Goal: Information Seeking & Learning: Learn about a topic

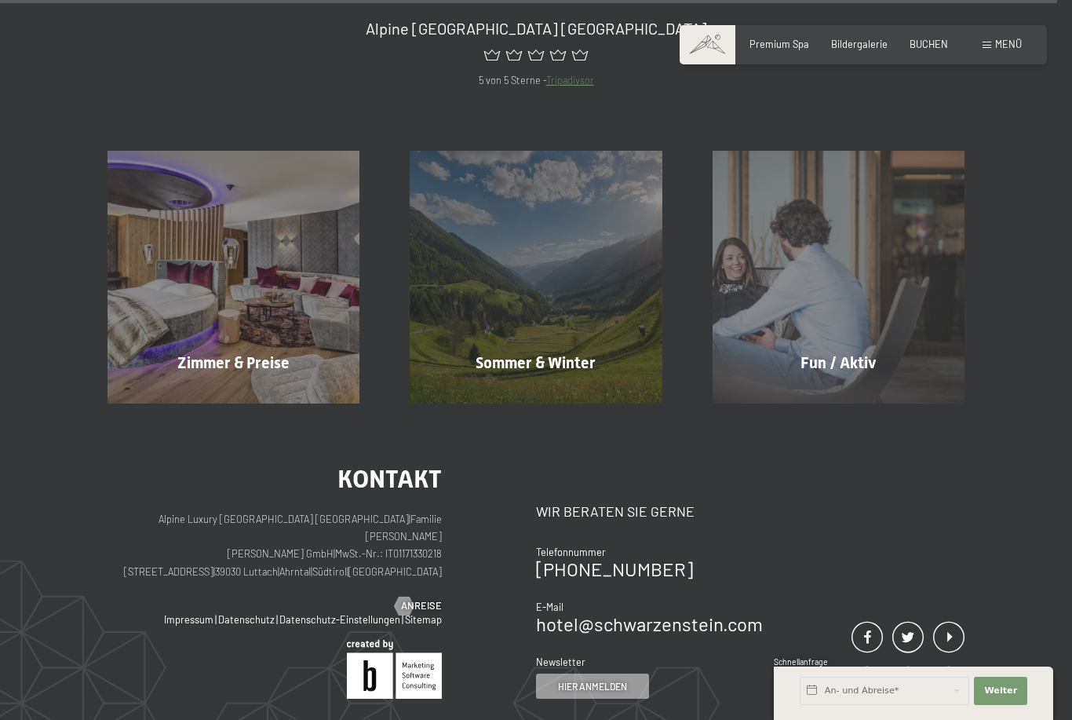
scroll to position [14818, 0]
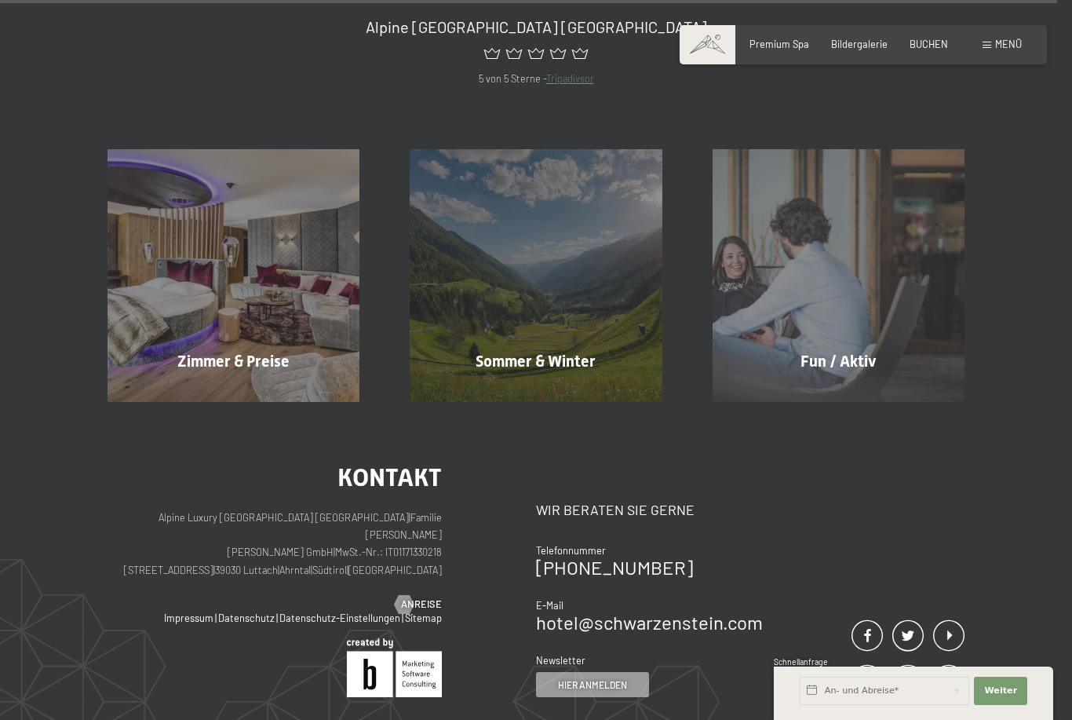
click at [593, 347] on div "Sommer & Winter Mehr erfahren" at bounding box center [536, 275] width 302 height 252
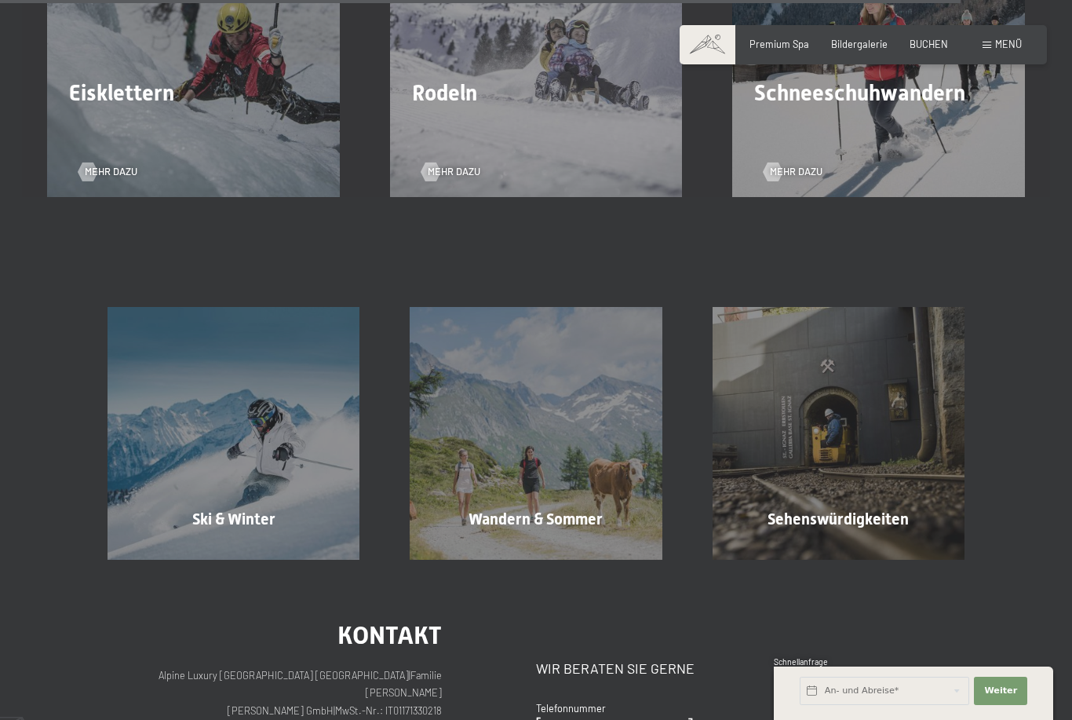
scroll to position [3940, 0]
click at [535, 542] on div "Wandern & Sommer Mehr erfahren" at bounding box center [536, 434] width 302 height 252
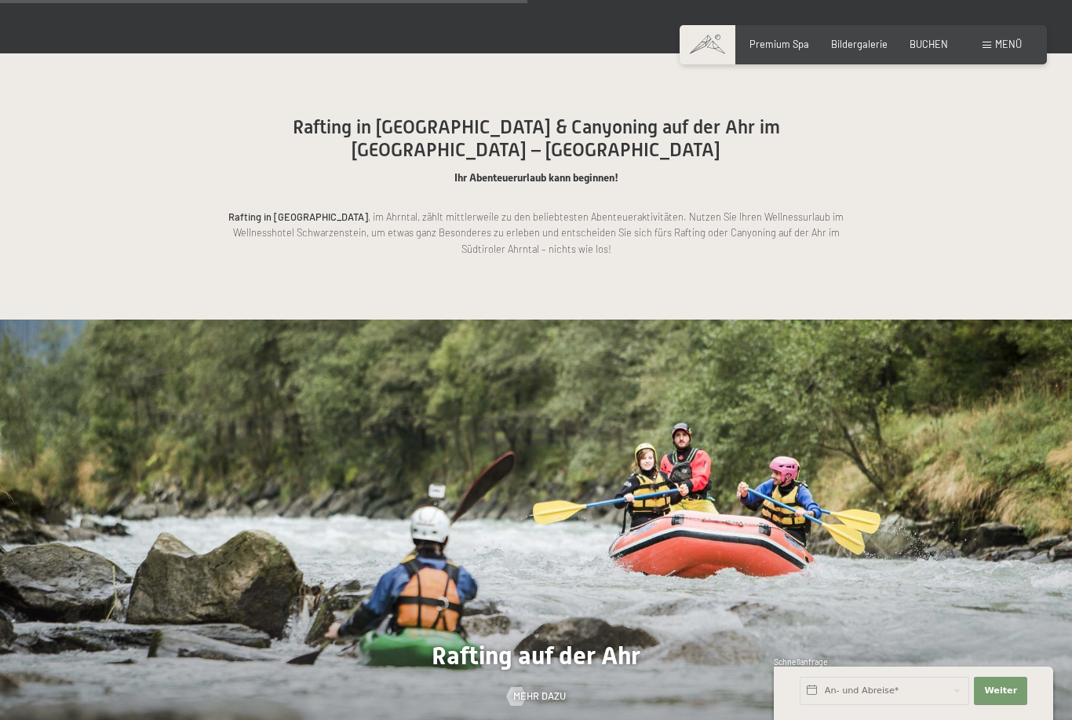
scroll to position [3437, 0]
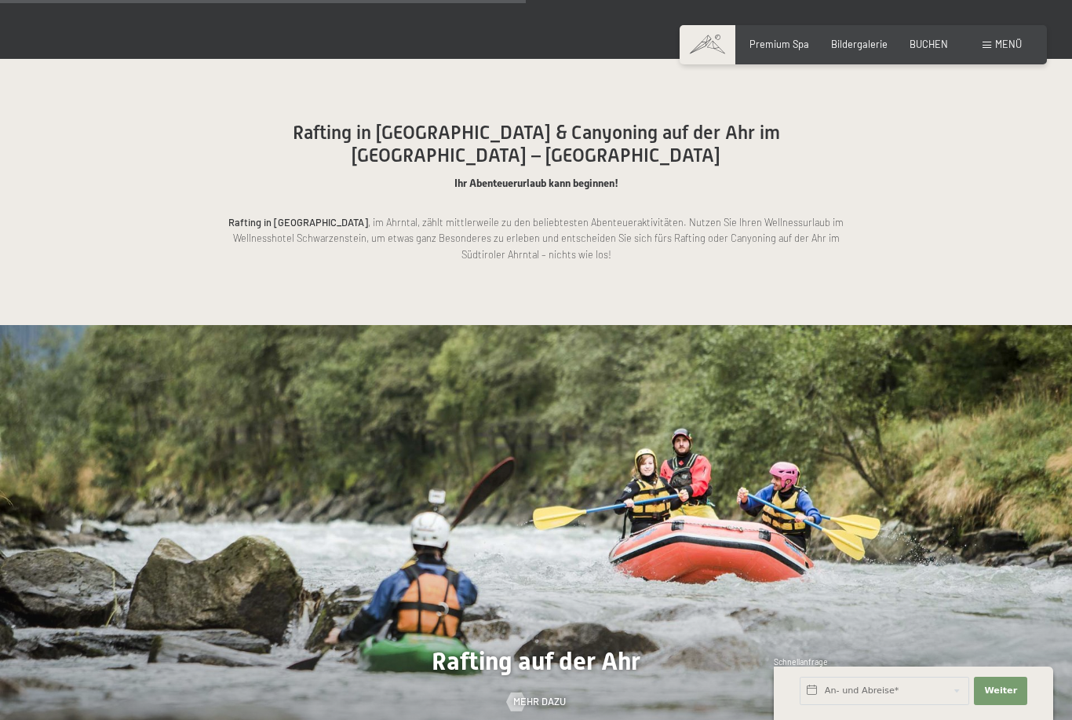
click at [551, 695] on span "Mehr dazu" at bounding box center [539, 702] width 53 height 14
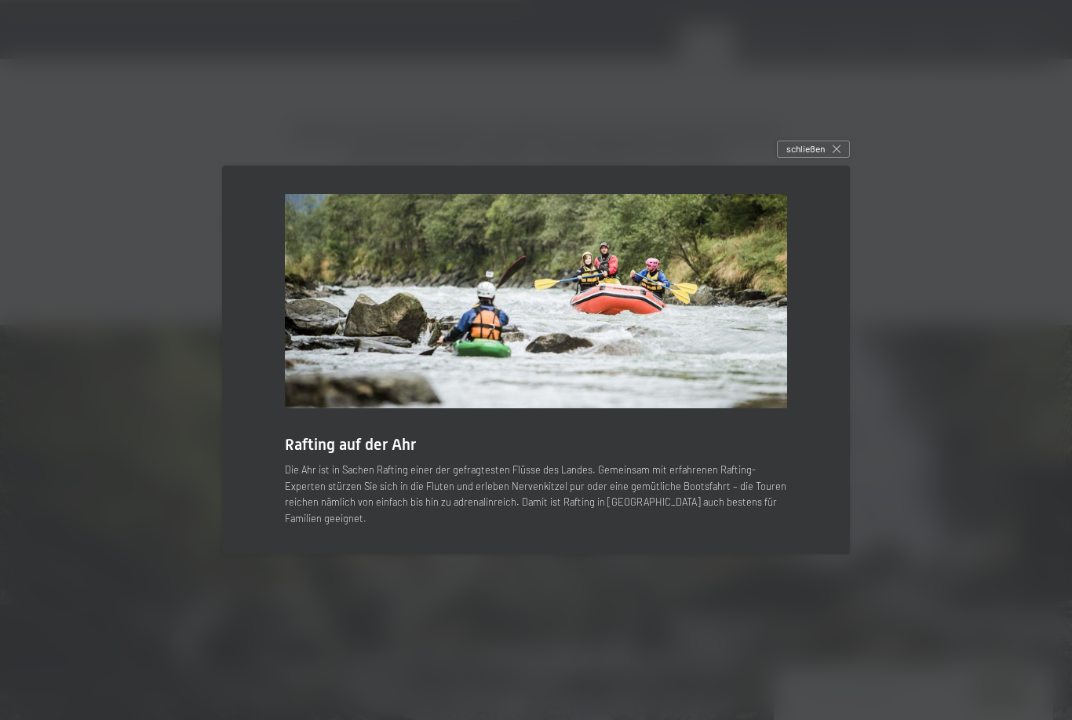
click at [814, 155] on span "schließen" at bounding box center [805, 148] width 38 height 13
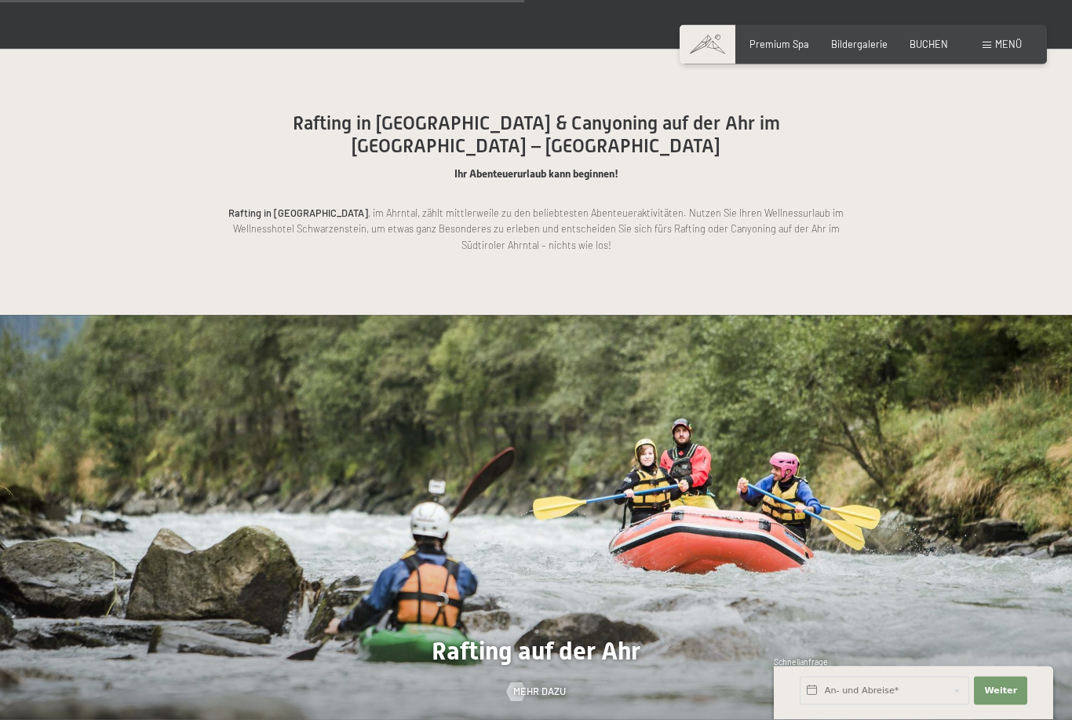
scroll to position [3461, 0]
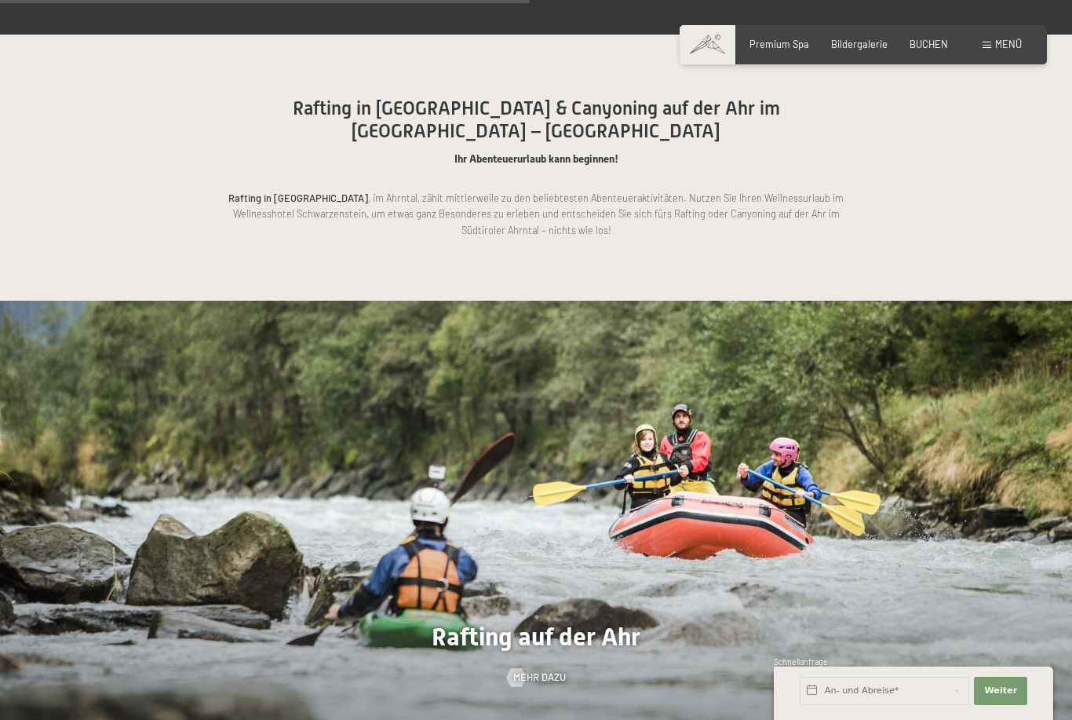
click at [688, 497] on div at bounding box center [804, 530] width 536 height 459
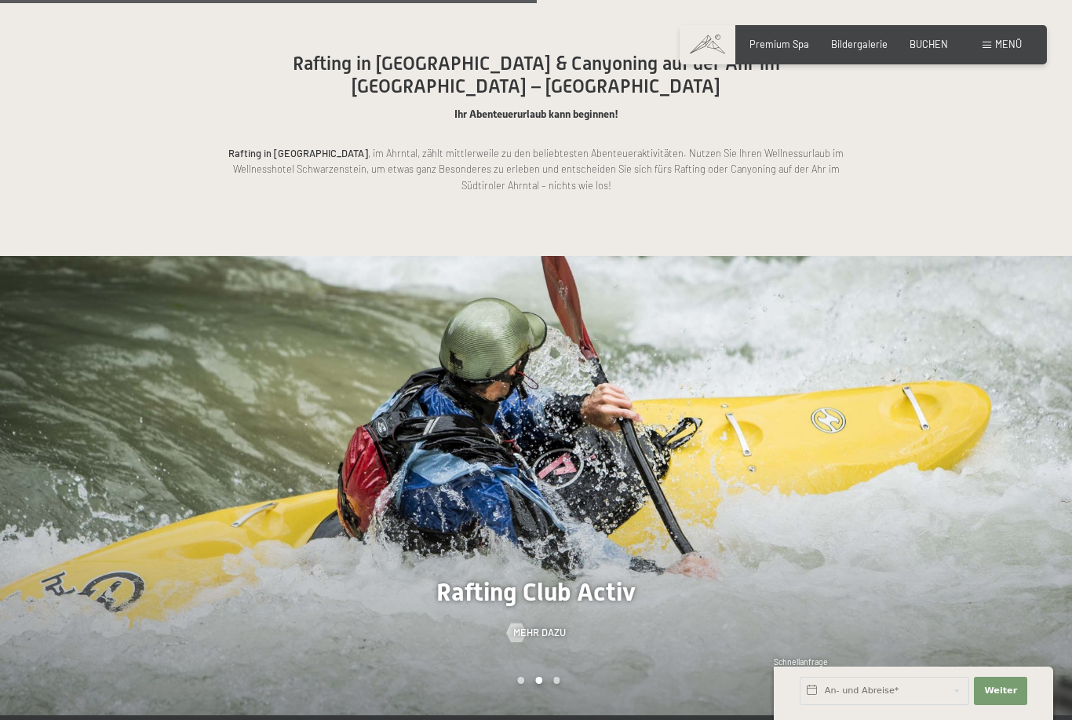
scroll to position [3507, 0]
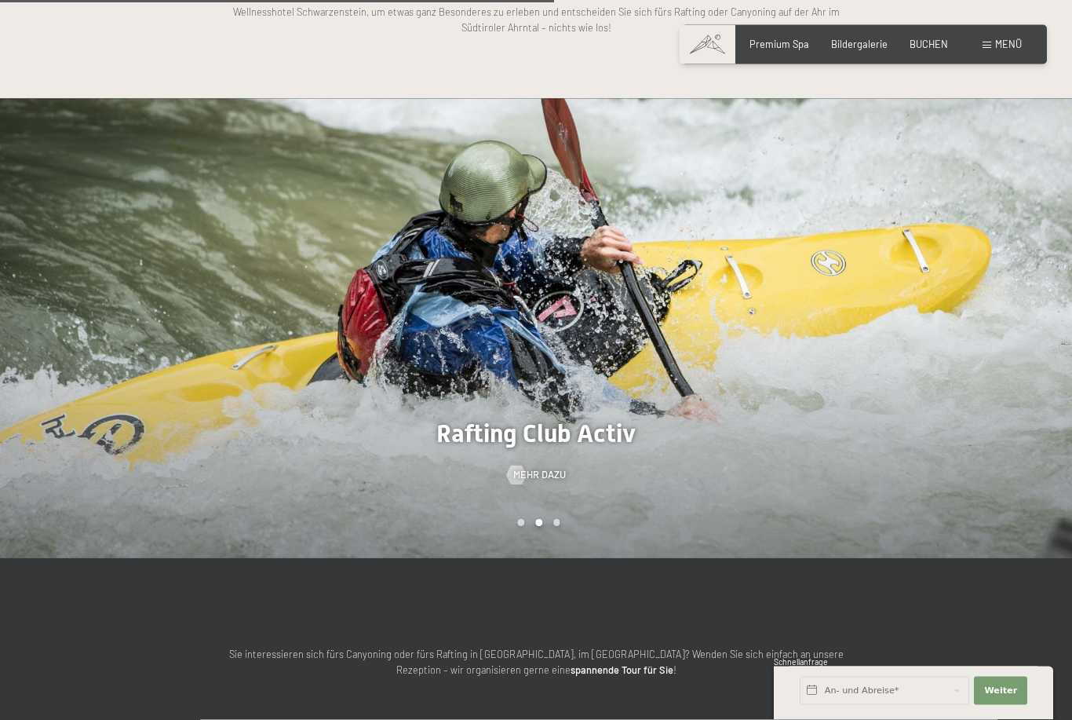
click at [779, 443] on div at bounding box center [804, 328] width 536 height 459
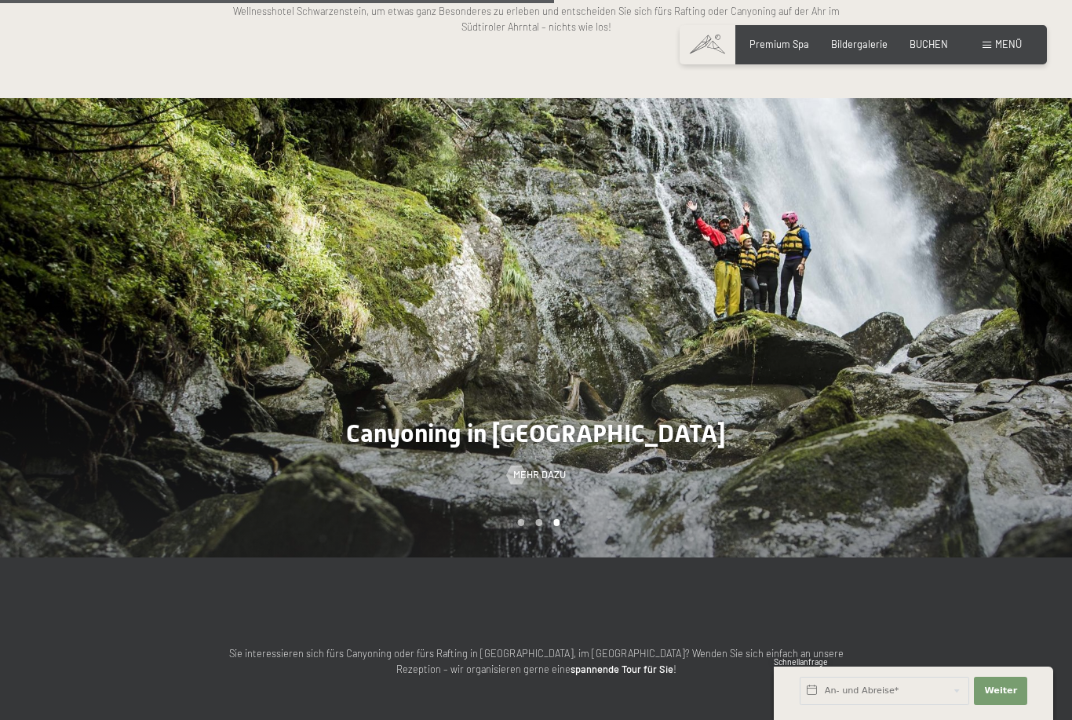
click at [767, 426] on div at bounding box center [804, 327] width 536 height 459
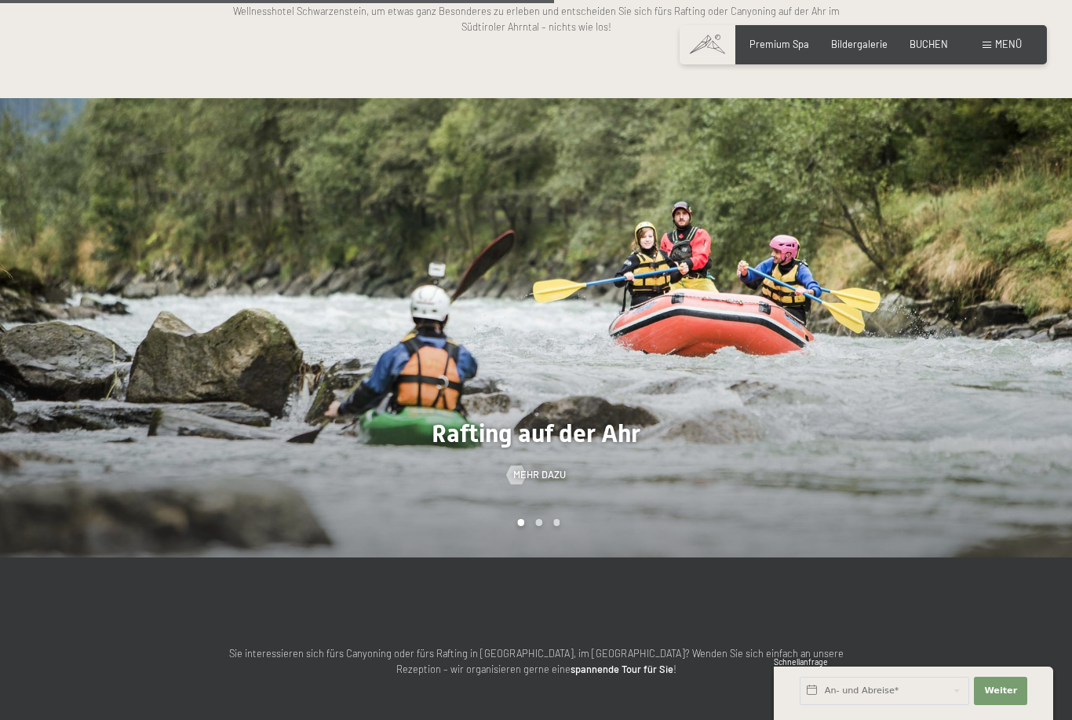
click at [761, 448] on div at bounding box center [804, 327] width 536 height 459
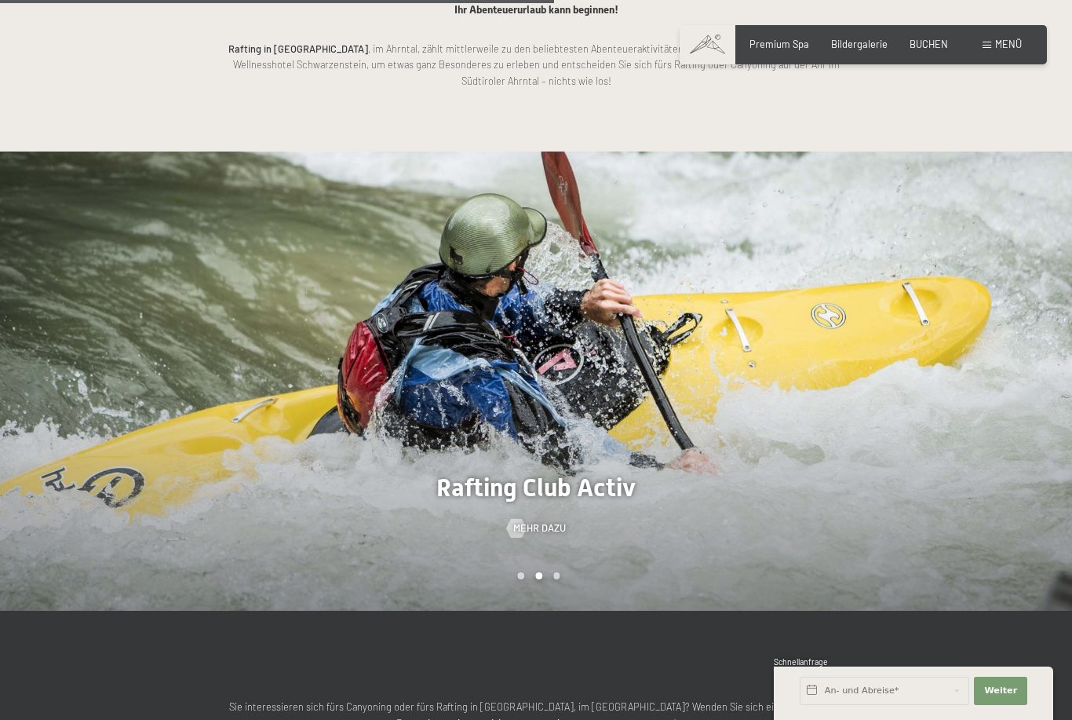
click at [868, 46] on span "Bildergalerie" at bounding box center [859, 44] width 57 height 13
click at [1014, 38] on span "Menü" at bounding box center [1008, 44] width 27 height 13
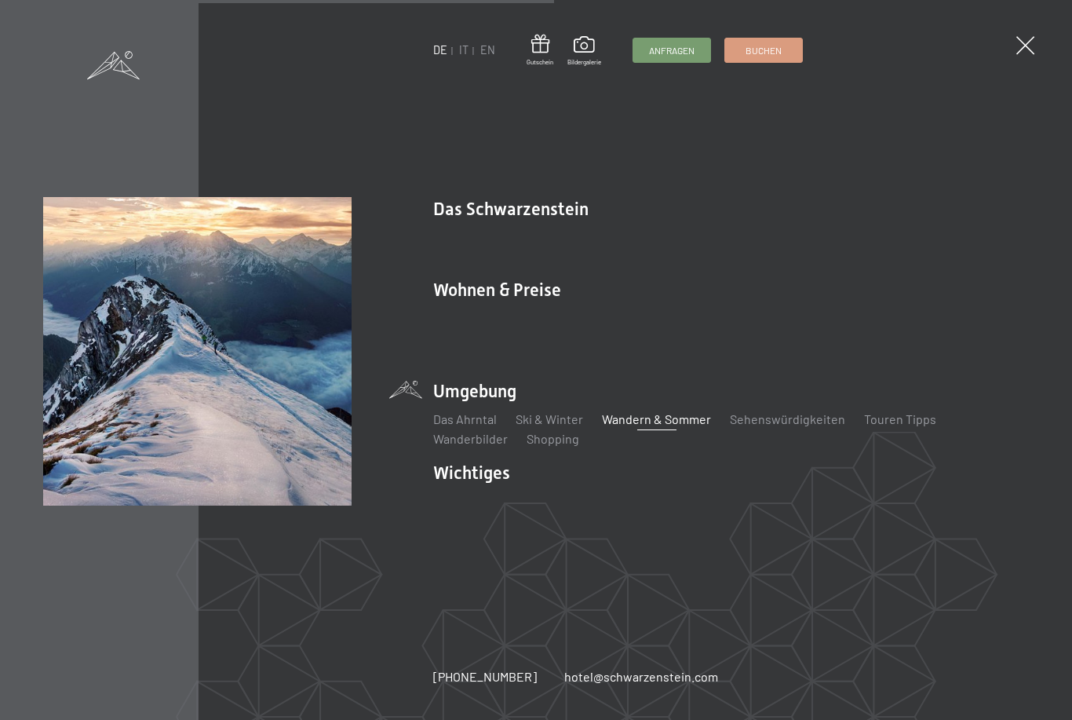
click at [1009, 48] on span "Menü" at bounding box center [1008, 44] width 27 height 13
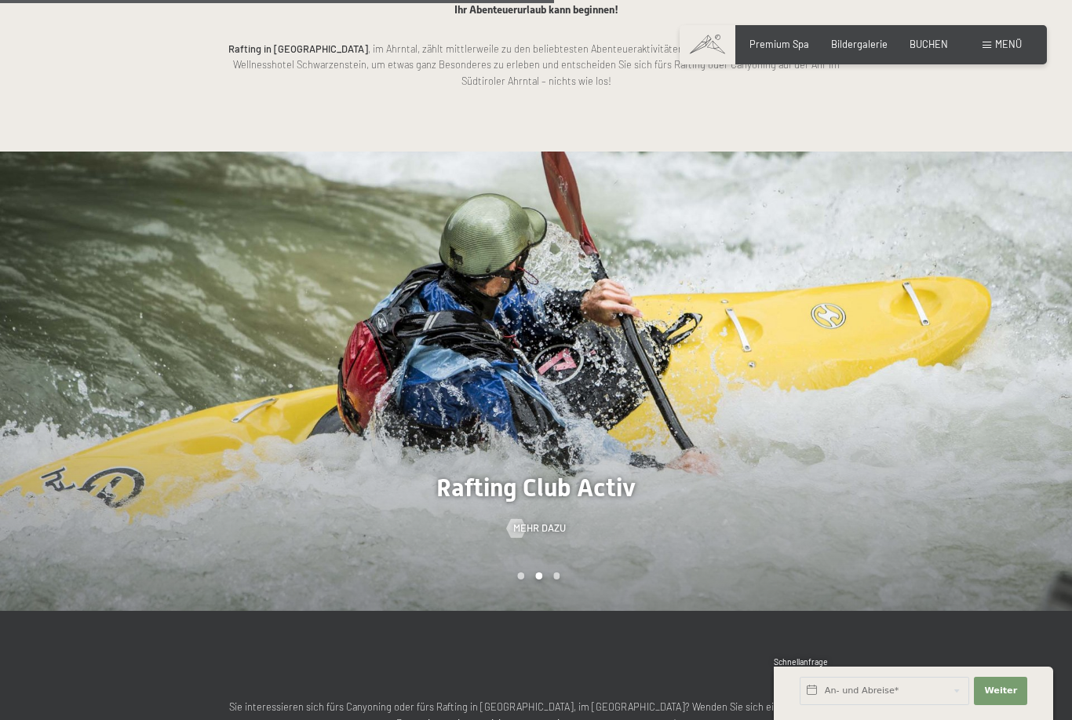
click at [992, 48] on div "Menü" at bounding box center [1002, 45] width 39 height 14
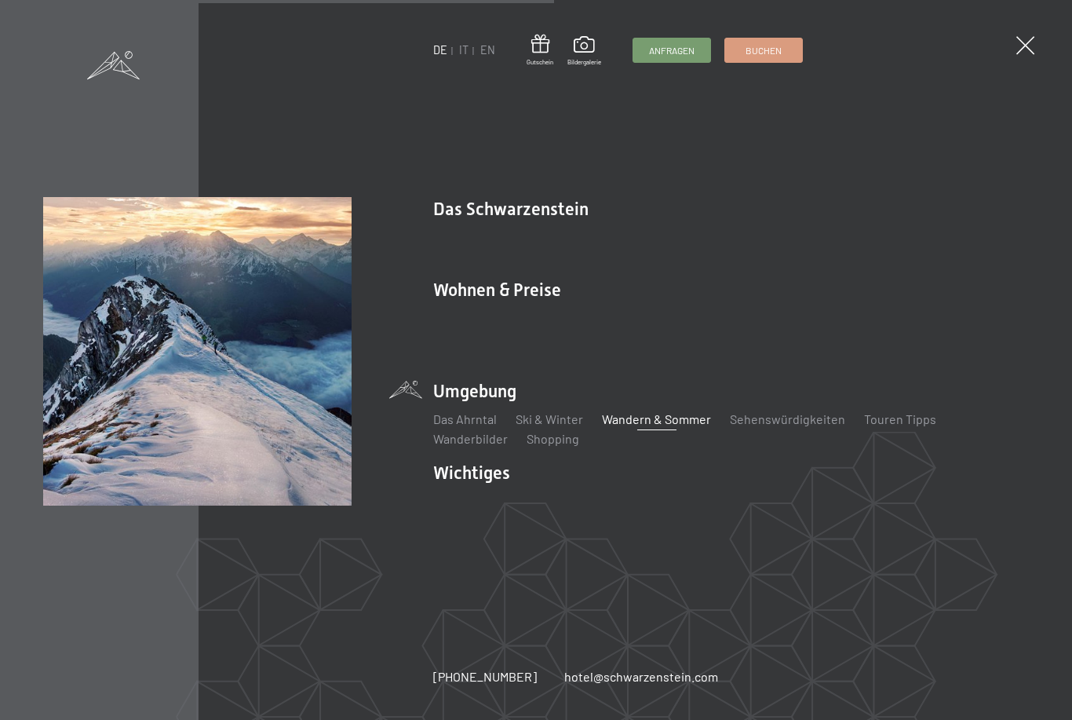
click at [986, 46] on span at bounding box center [987, 45] width 9 height 7
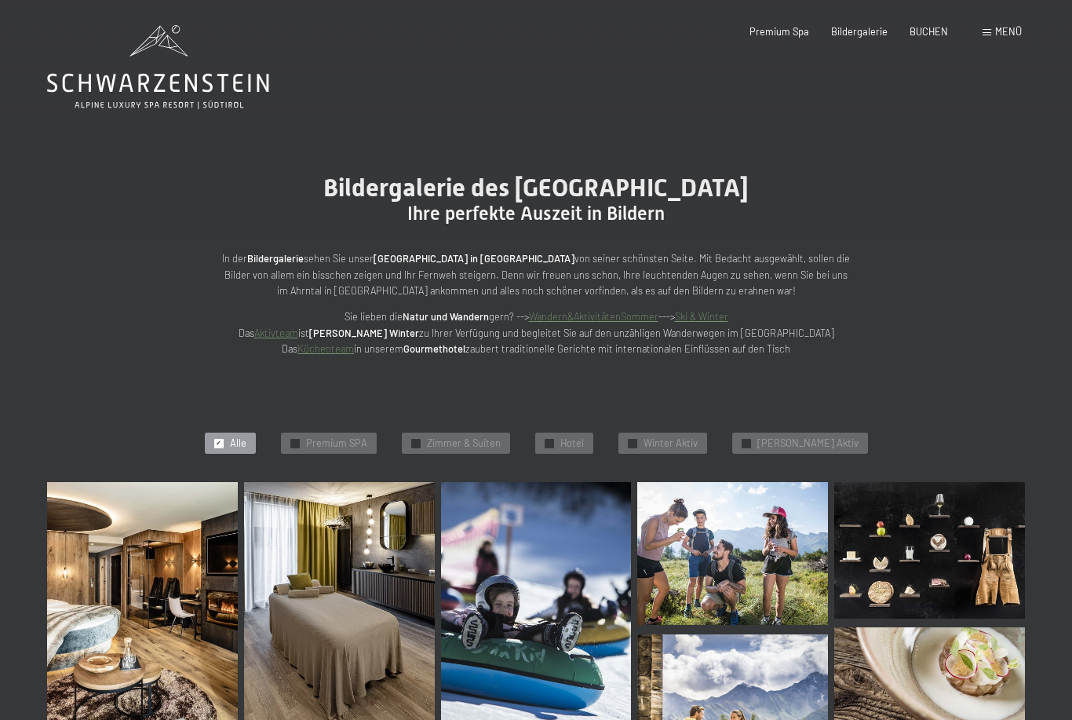
click at [821, 442] on span "Sommer Aktiv" at bounding box center [807, 443] width 101 height 14
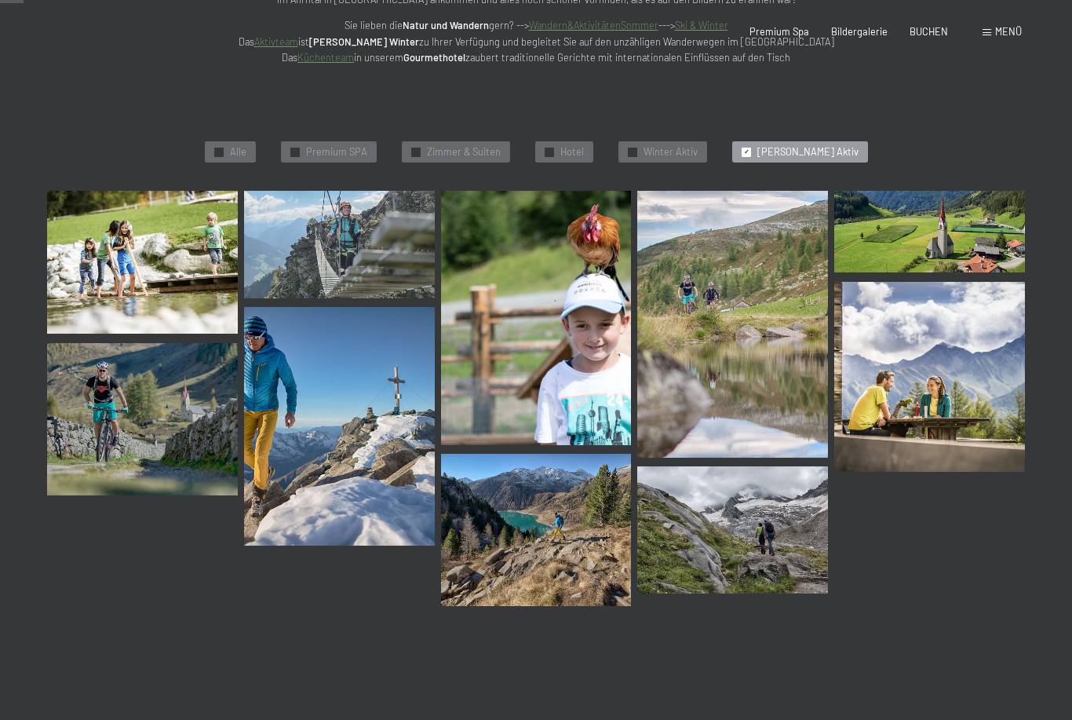
scroll to position [290, 0]
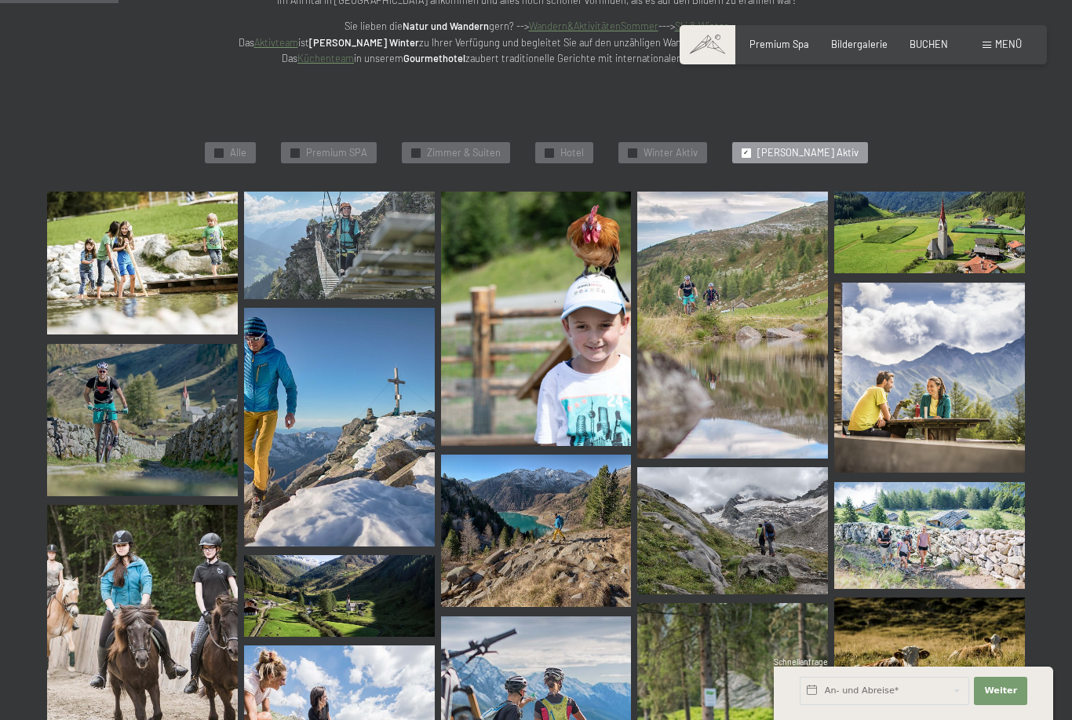
click at [1012, 45] on span "Menü" at bounding box center [1008, 44] width 27 height 13
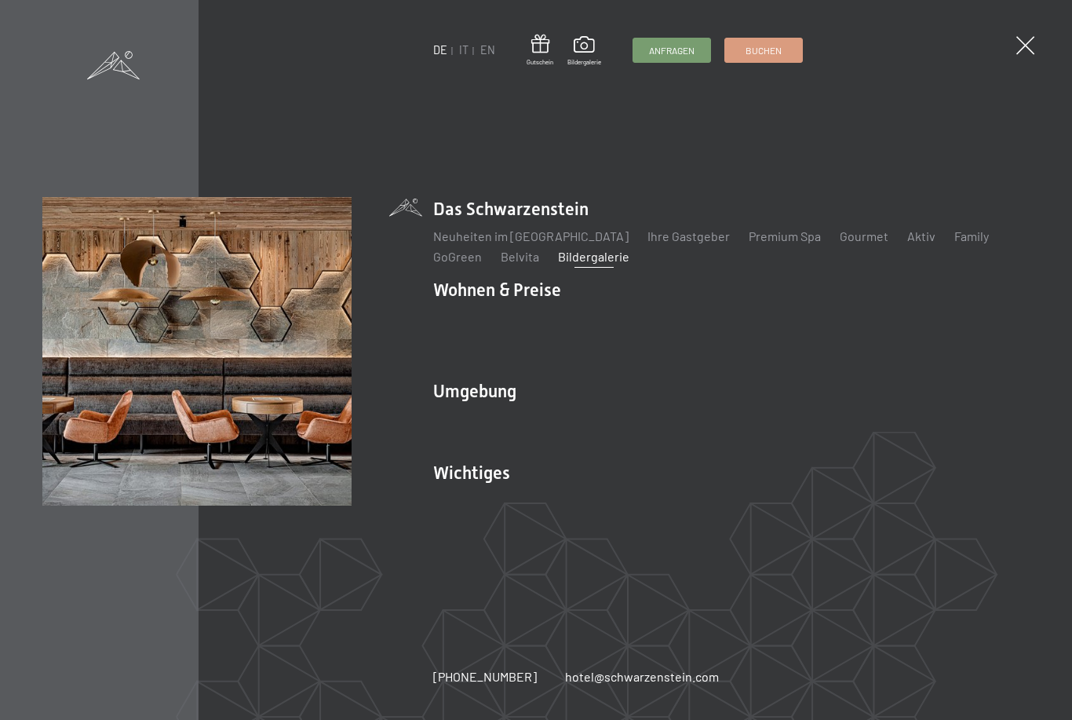
click at [1049, 24] on div "DE IT EN Gutschein Bildergalerie Anfragen Buchen DE IT EN Das Schwarzenstein Ne…" at bounding box center [536, 360] width 1072 height 720
click at [1021, 44] on span at bounding box center [1025, 45] width 18 height 18
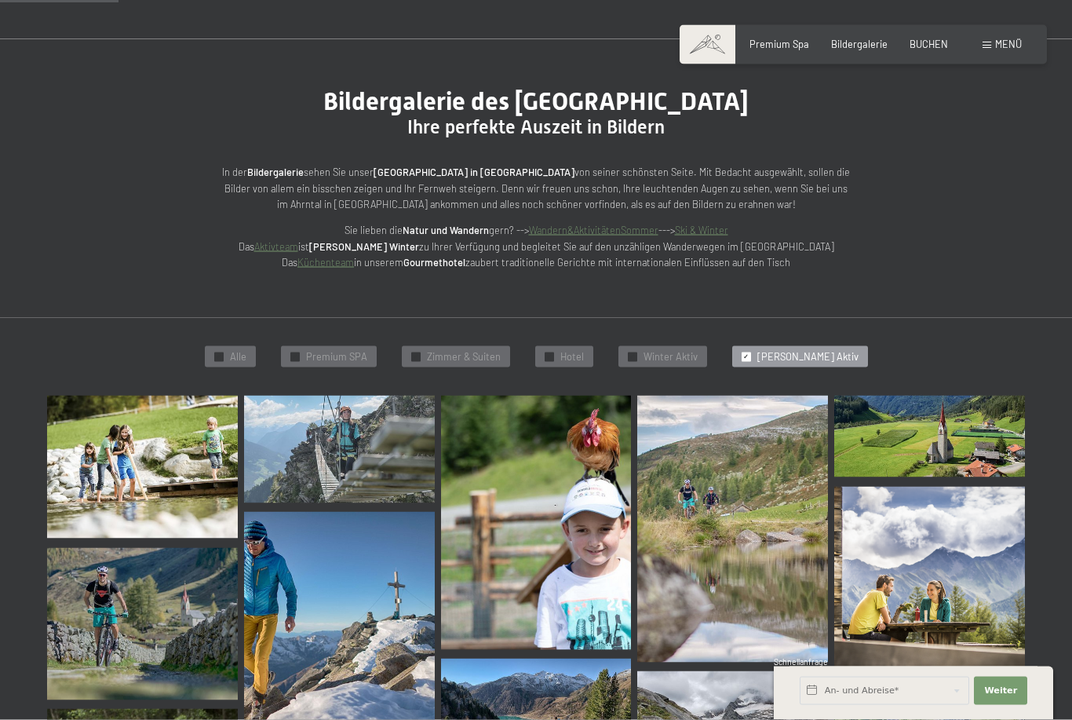
scroll to position [0, 0]
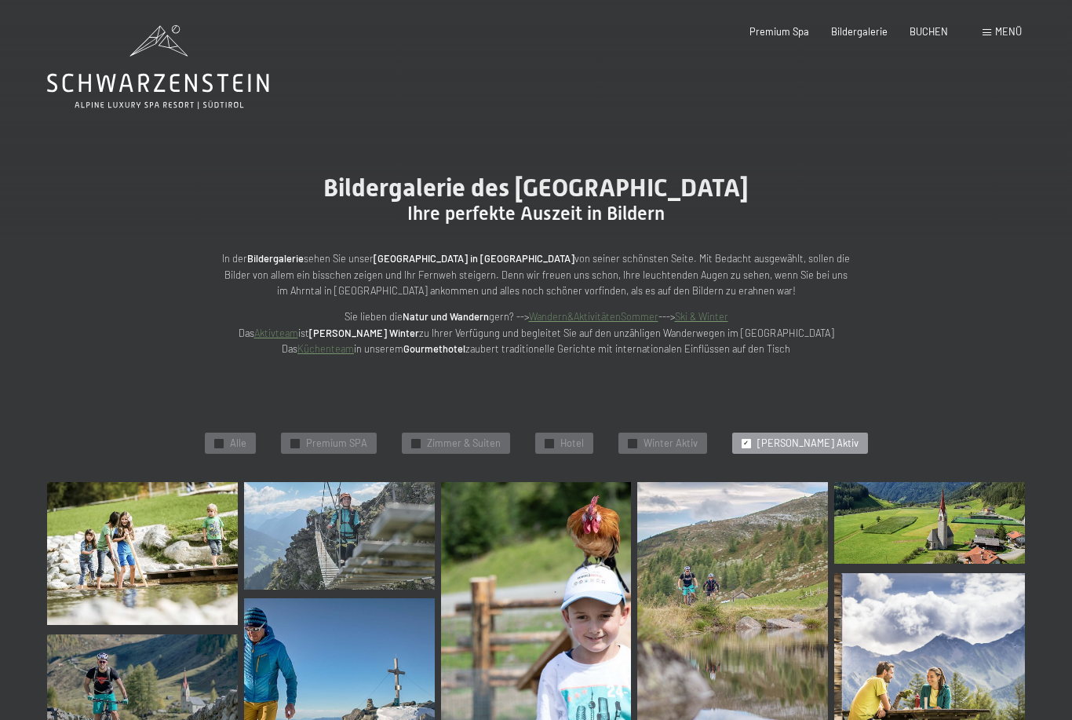
click at [996, 29] on span "Menü" at bounding box center [1008, 31] width 27 height 13
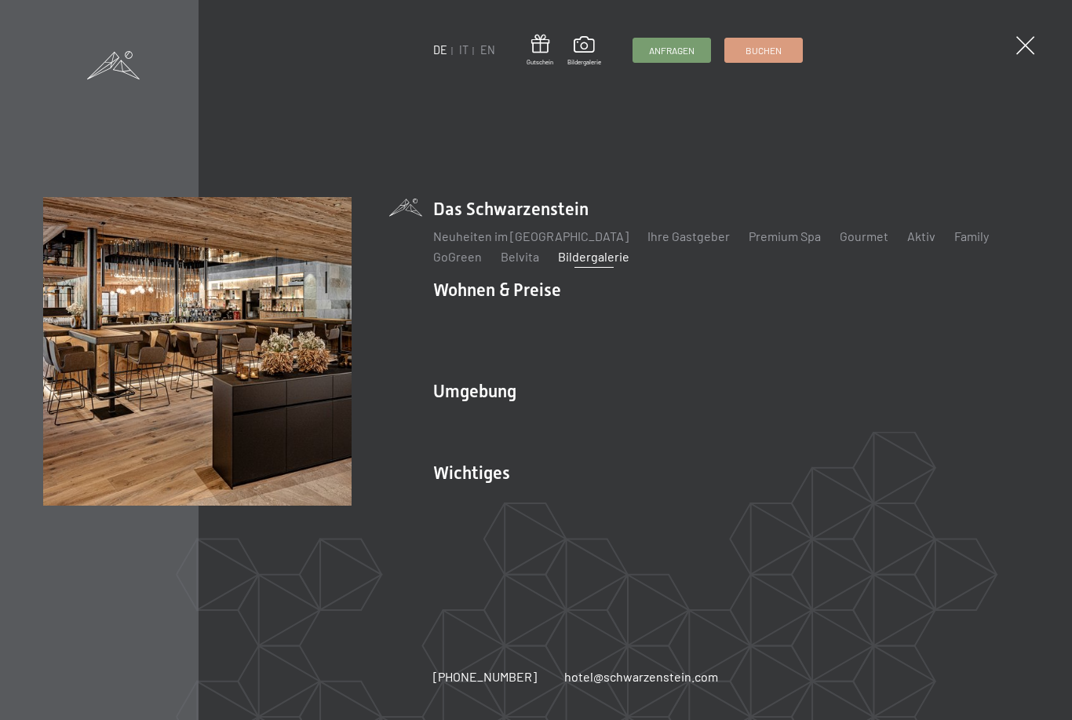
scroll to position [49, 0]
click at [557, 243] on link "Neuheiten im [GEOGRAPHIC_DATA]" at bounding box center [530, 235] width 195 height 15
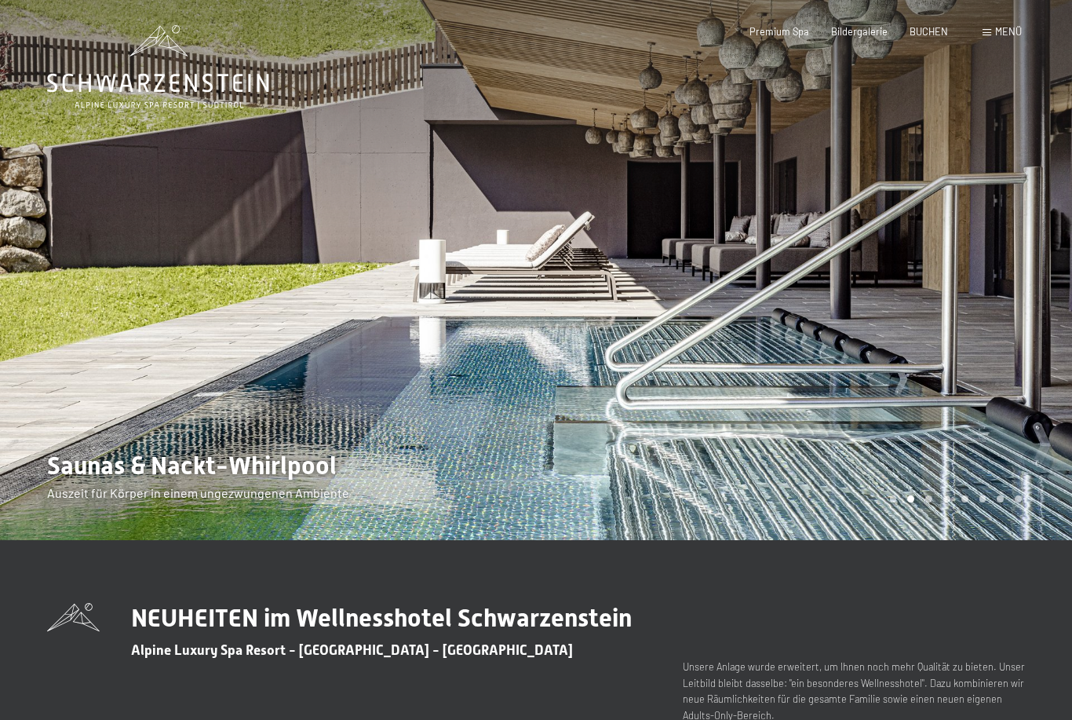
click at [932, 421] on div at bounding box center [804, 270] width 536 height 540
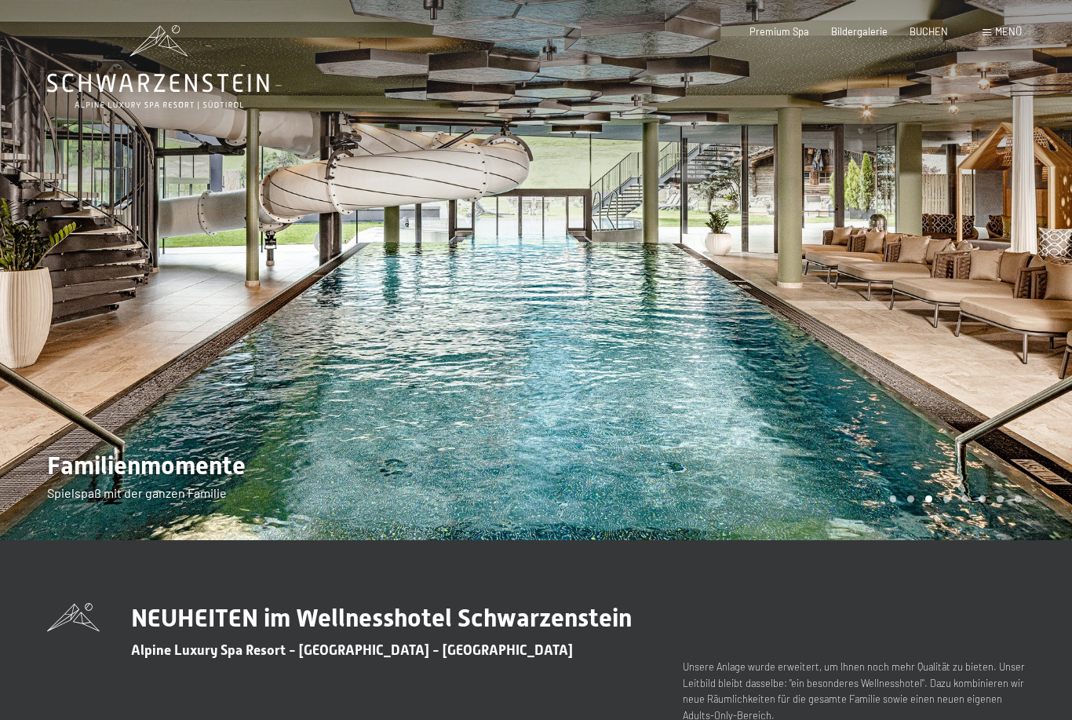
click at [733, 378] on div at bounding box center [804, 270] width 536 height 540
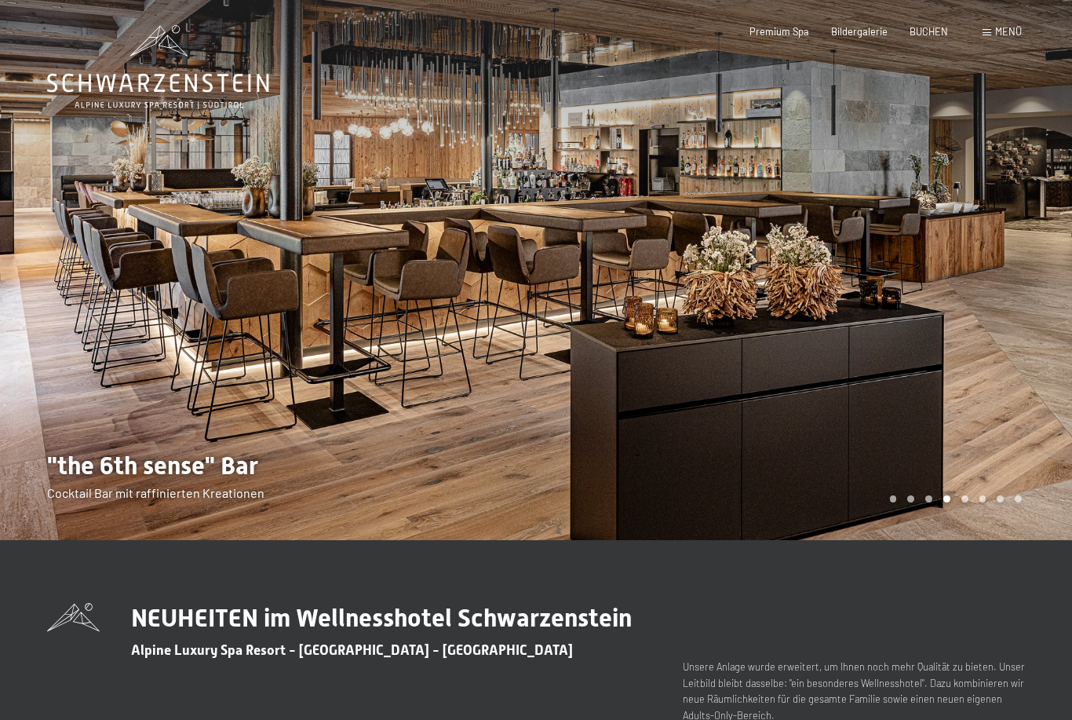
click at [790, 356] on div at bounding box center [804, 270] width 536 height 540
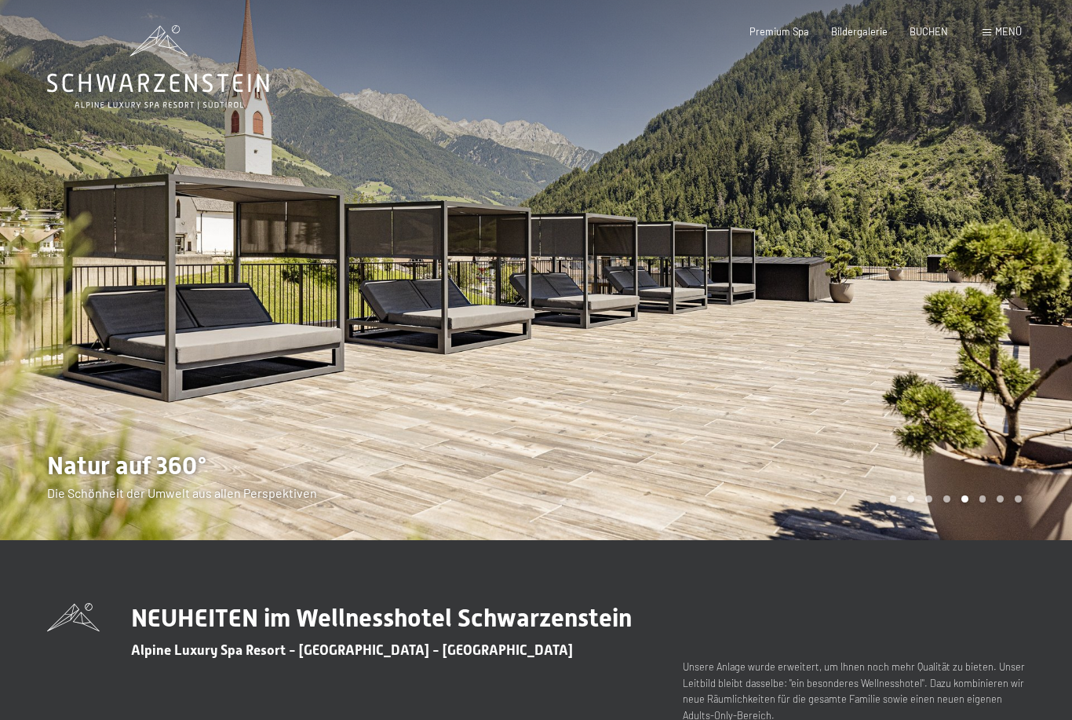
click at [797, 350] on div at bounding box center [804, 270] width 536 height 540
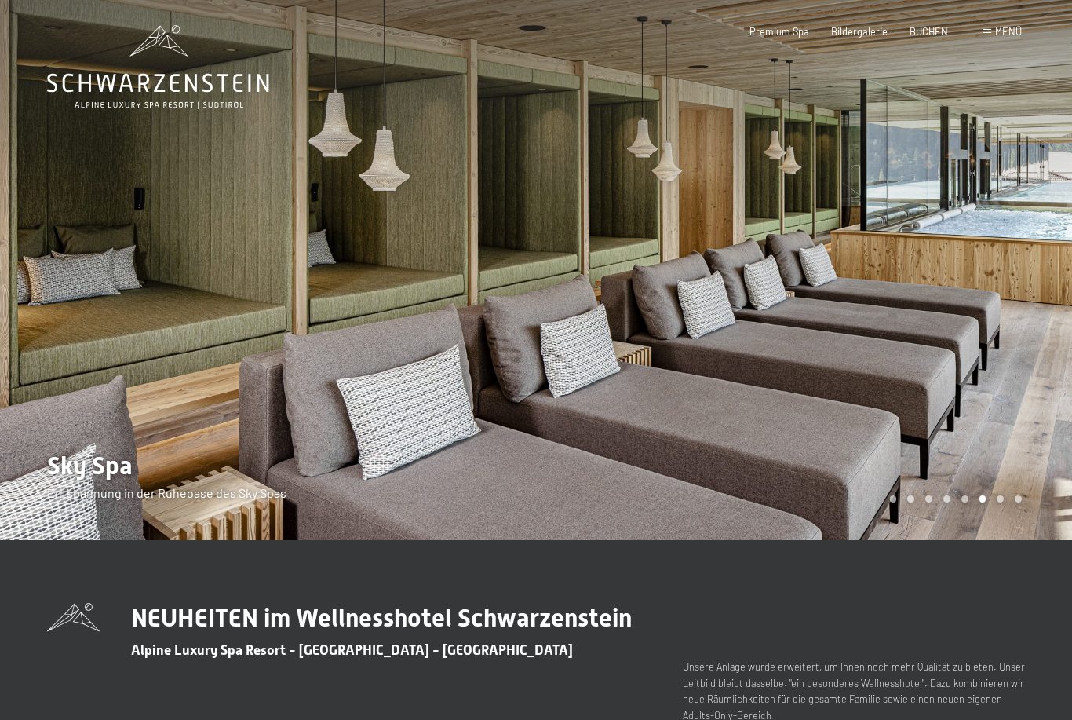
click at [837, 367] on div at bounding box center [804, 270] width 536 height 540
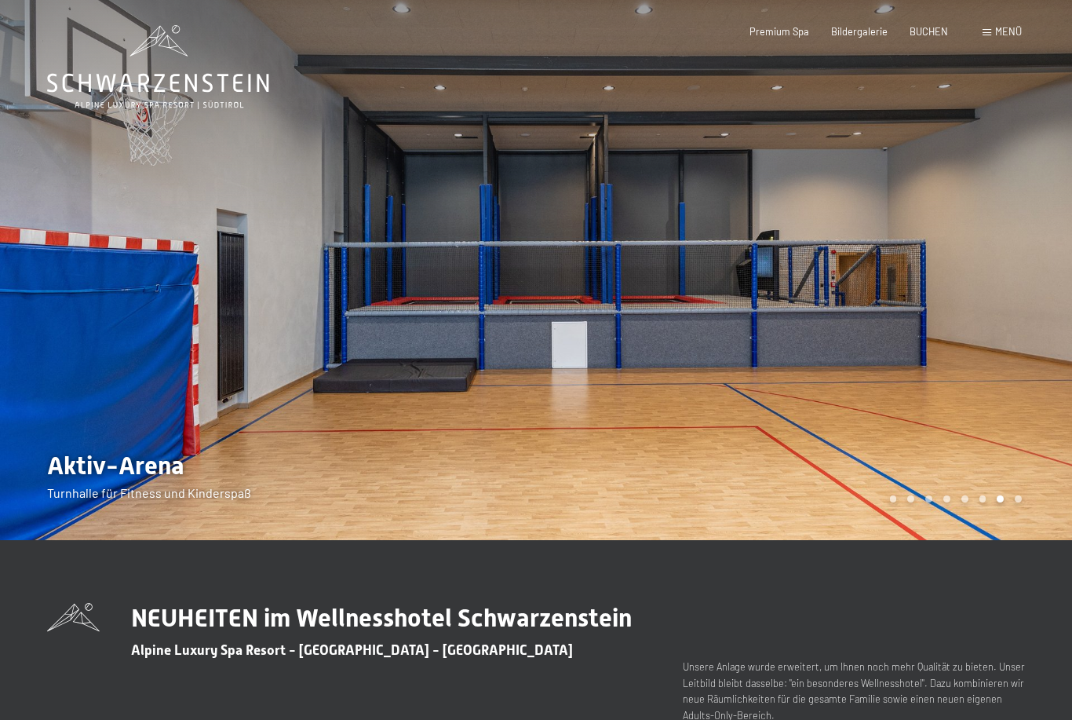
click at [934, 352] on div at bounding box center [804, 270] width 536 height 540
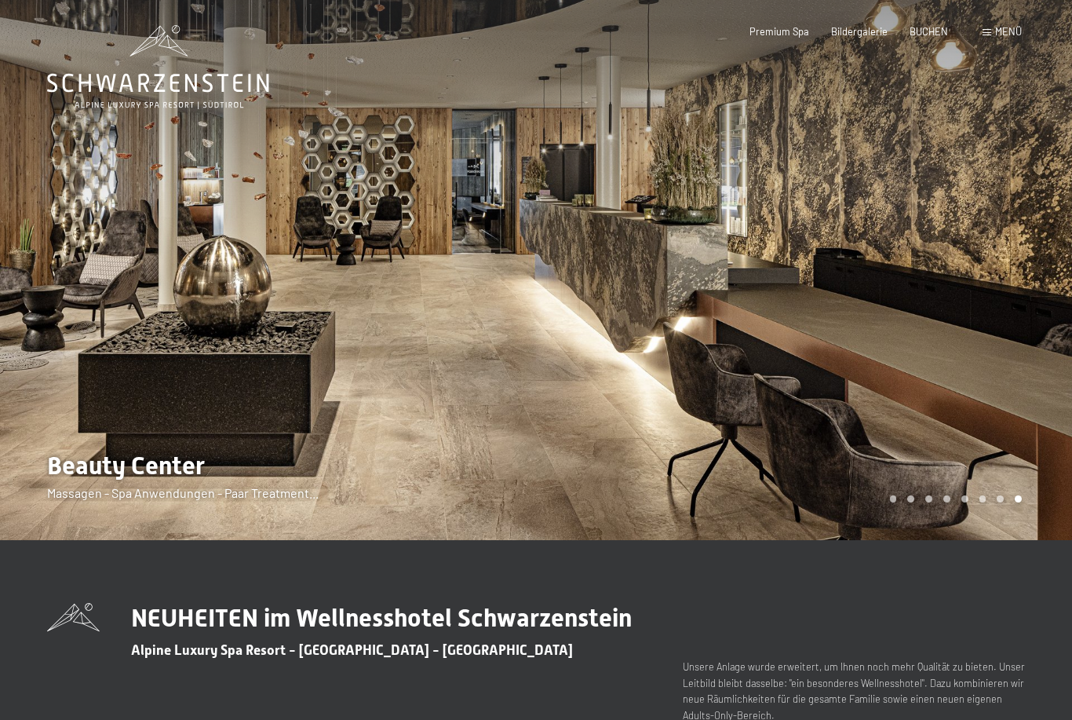
click at [914, 359] on div at bounding box center [804, 270] width 536 height 540
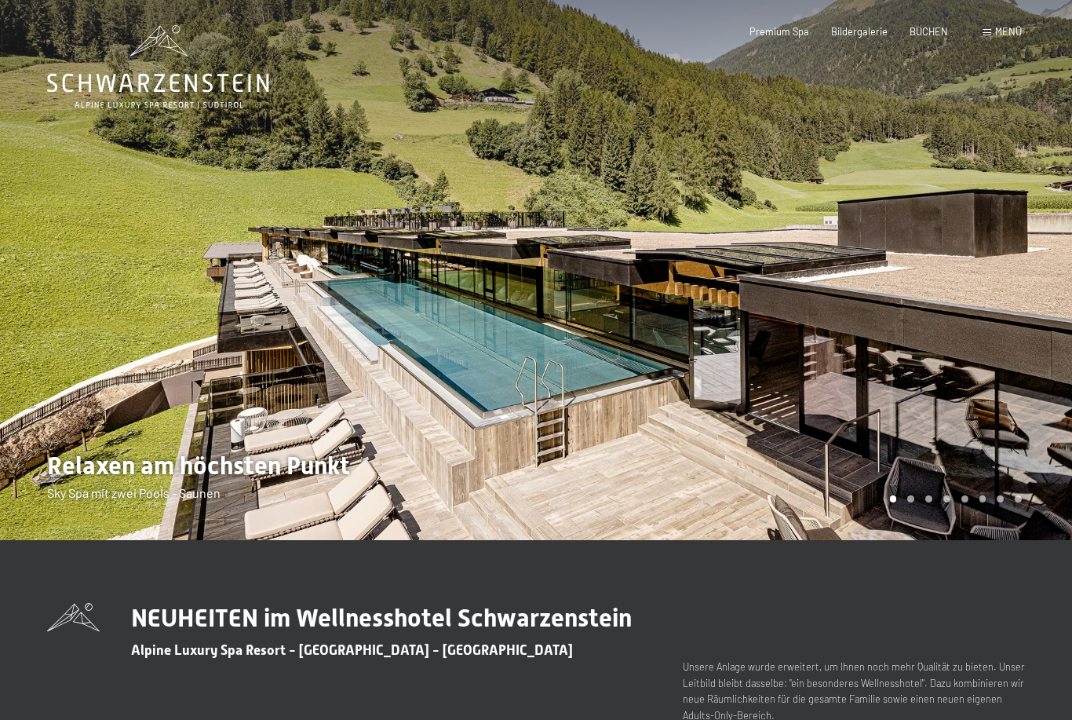
click at [880, 268] on div at bounding box center [804, 270] width 536 height 540
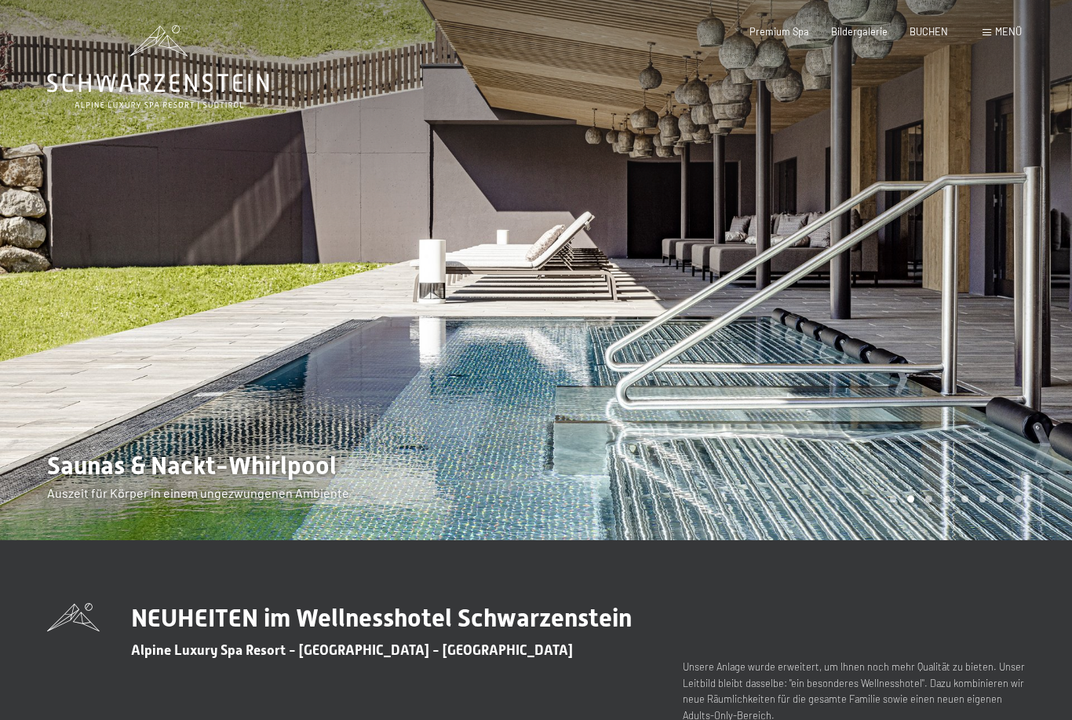
click at [877, 272] on div at bounding box center [804, 270] width 536 height 540
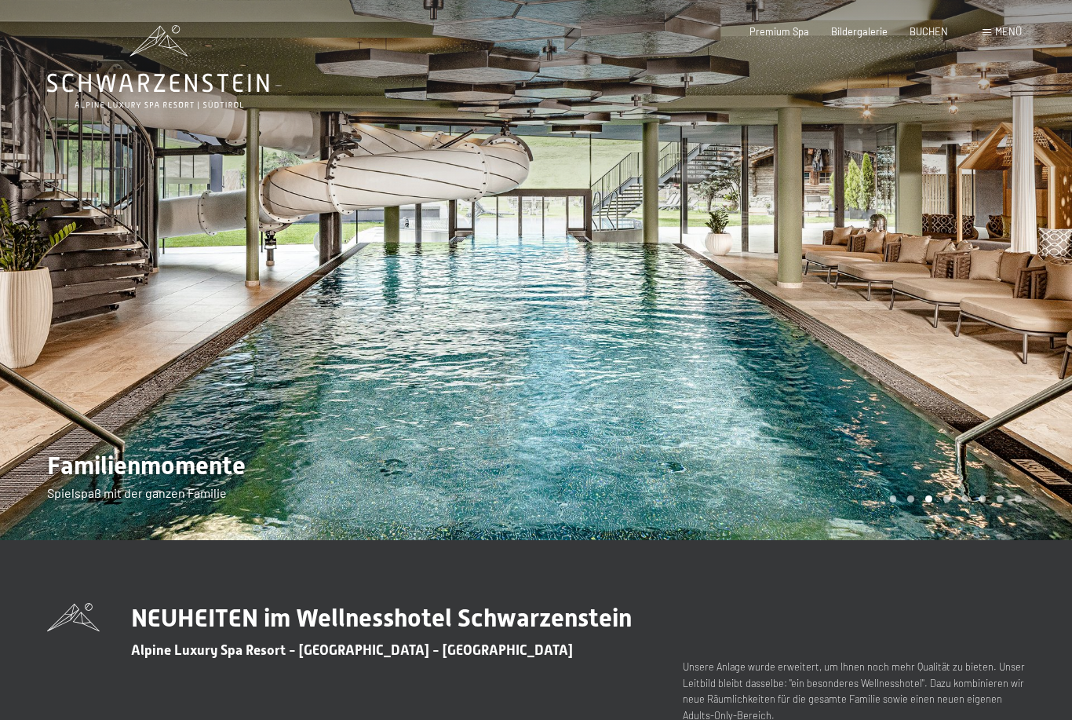
click at [918, 230] on div at bounding box center [804, 270] width 536 height 540
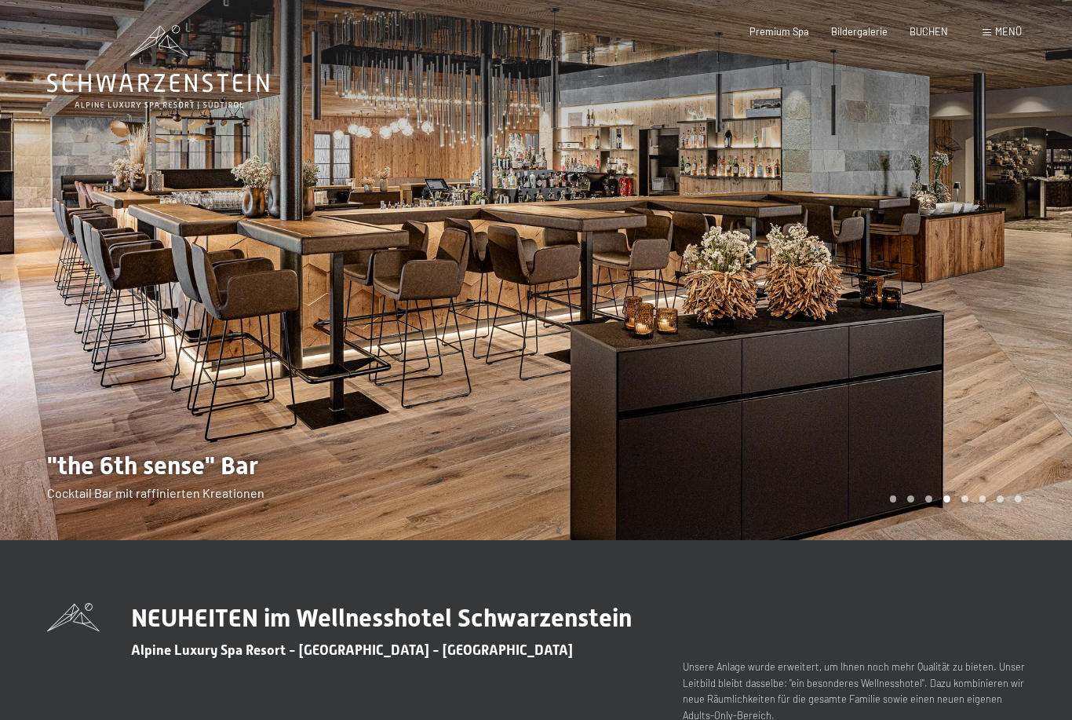
click at [918, 236] on div at bounding box center [804, 270] width 536 height 540
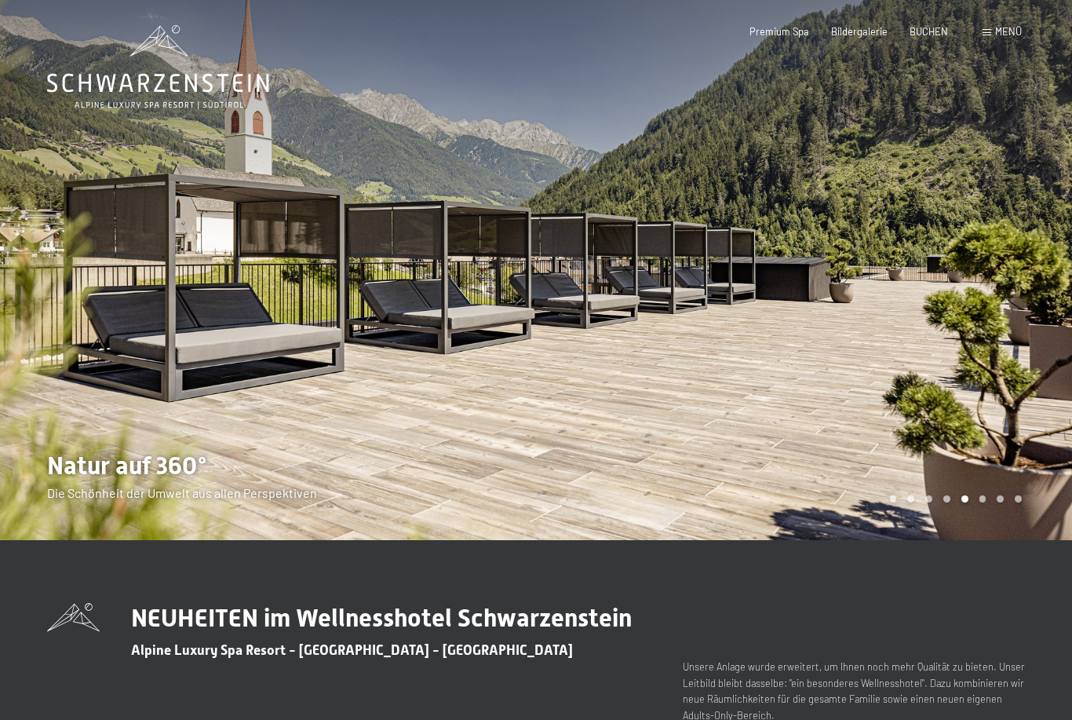
click at [907, 250] on div at bounding box center [804, 270] width 536 height 540
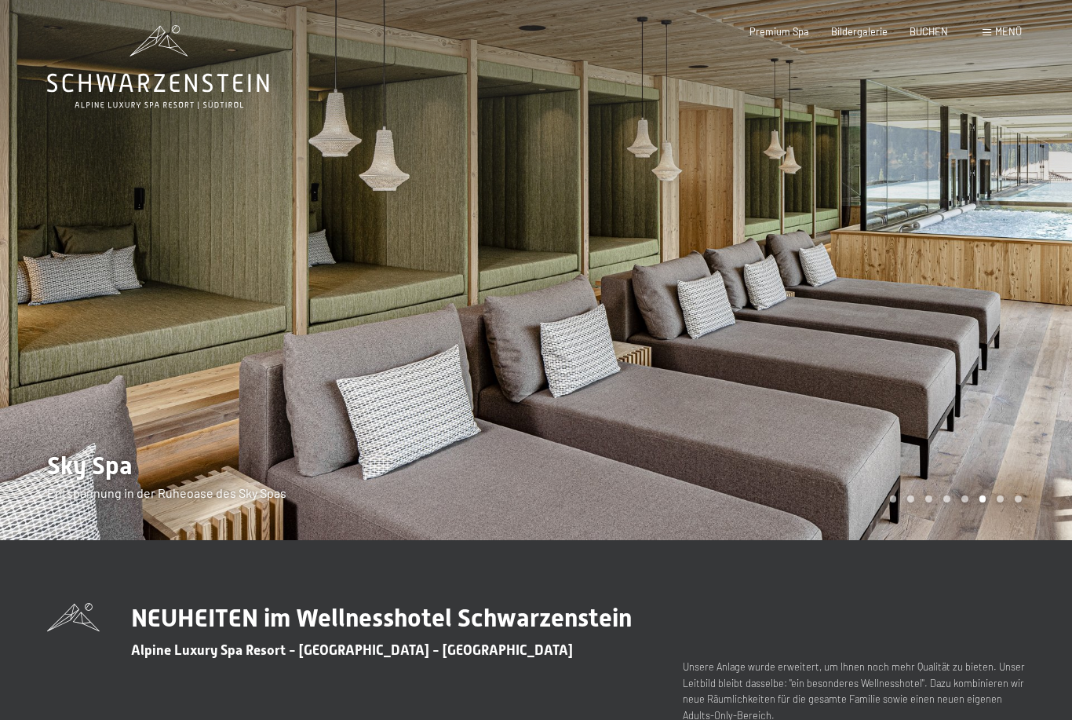
click at [903, 259] on div at bounding box center [804, 270] width 536 height 540
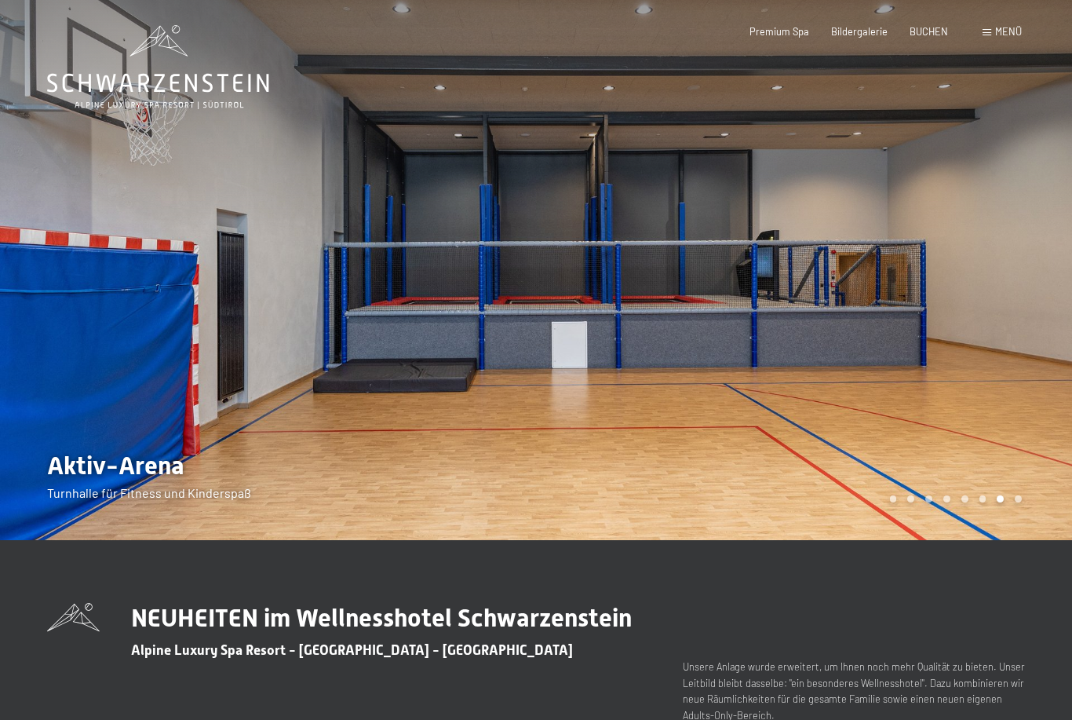
click at [879, 267] on div at bounding box center [804, 270] width 536 height 540
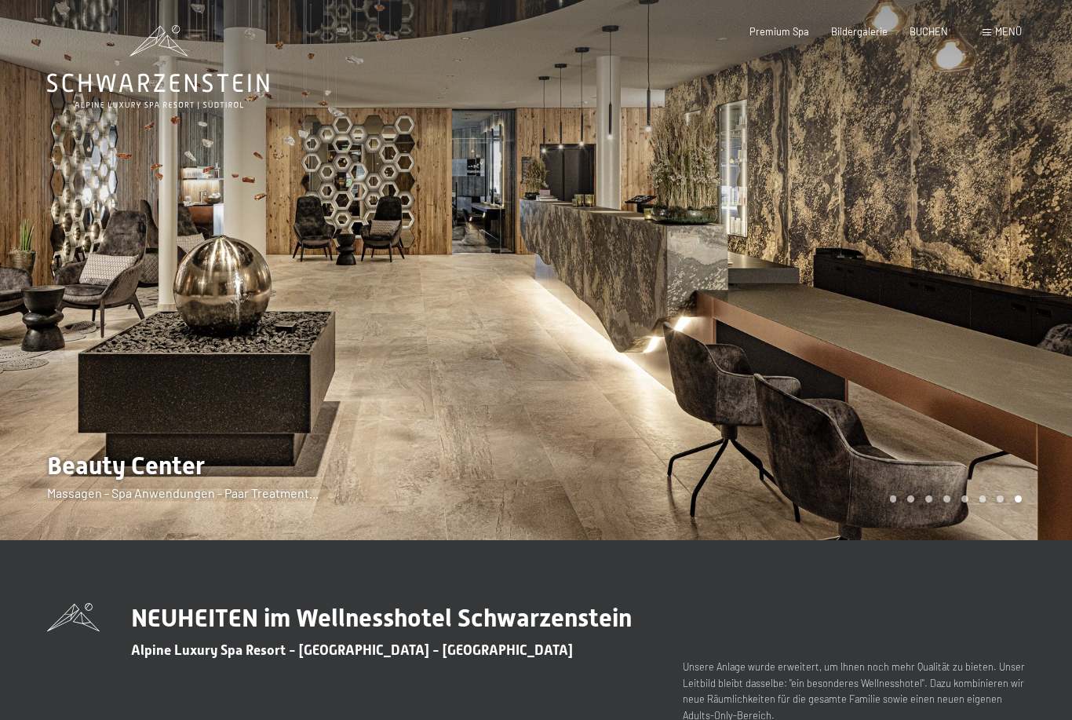
click at [631, 332] on div at bounding box center [804, 270] width 536 height 540
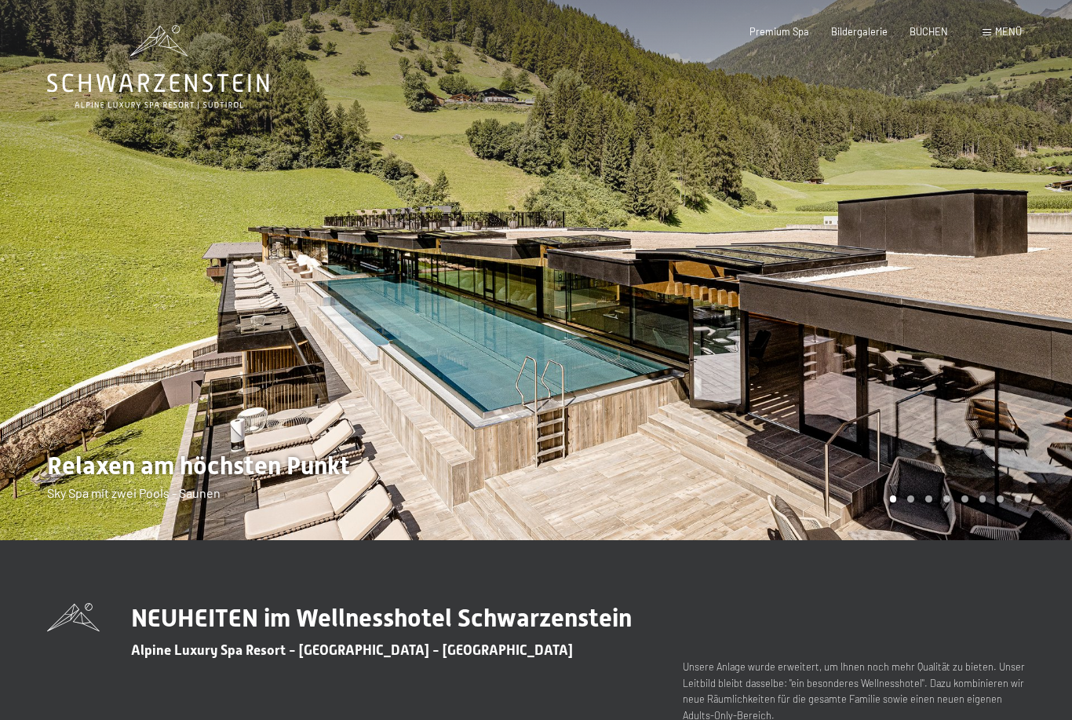
click at [688, 308] on div at bounding box center [804, 270] width 536 height 540
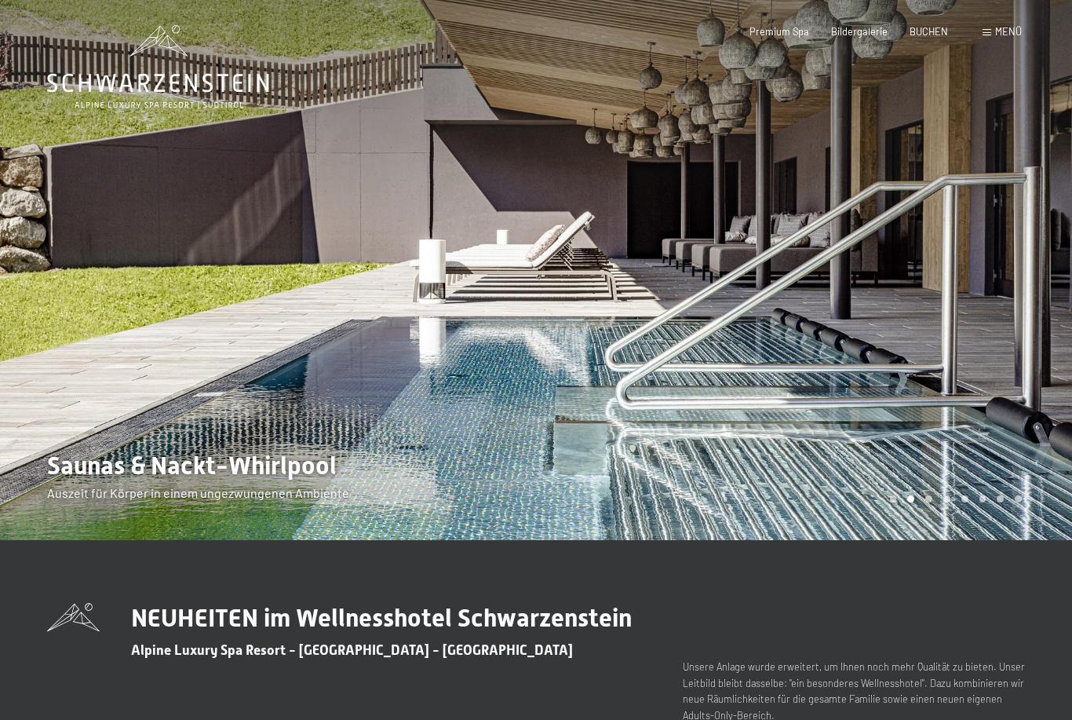
click at [783, 239] on div at bounding box center [804, 270] width 536 height 540
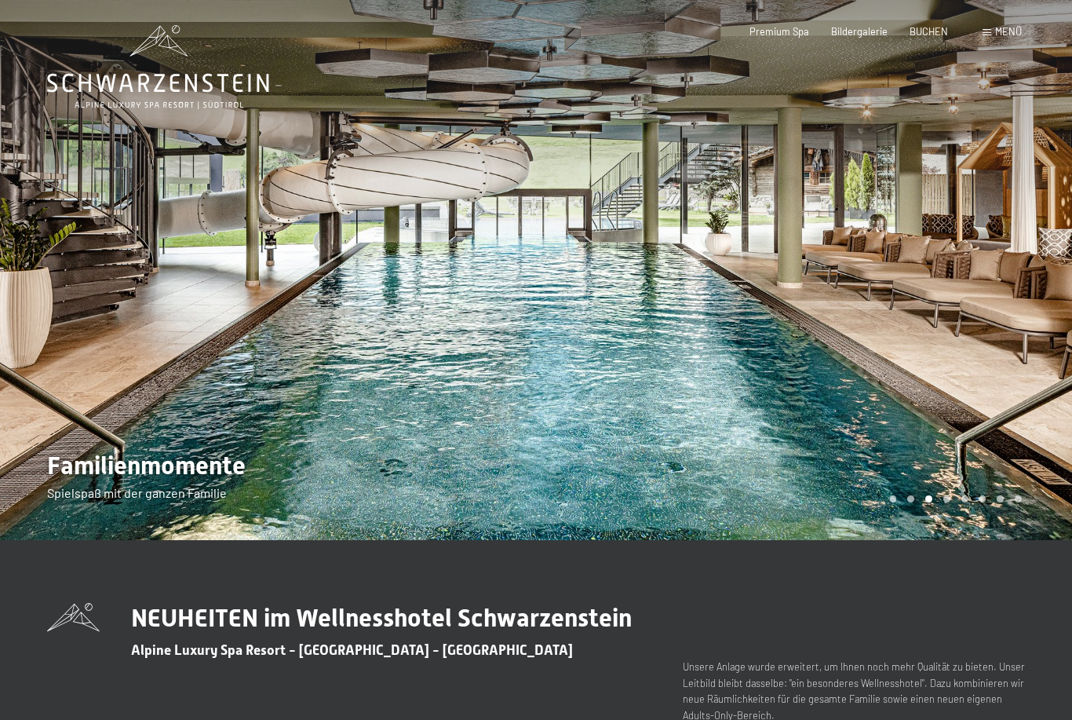
click at [753, 263] on div at bounding box center [804, 270] width 536 height 540
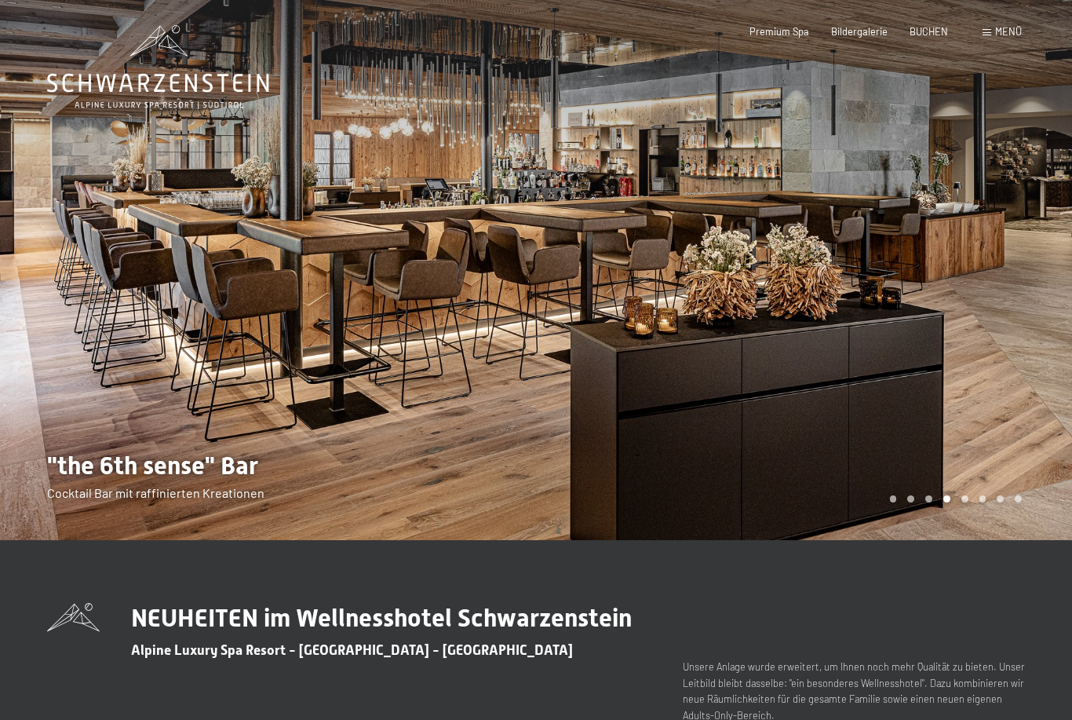
click at [758, 261] on div at bounding box center [804, 270] width 536 height 540
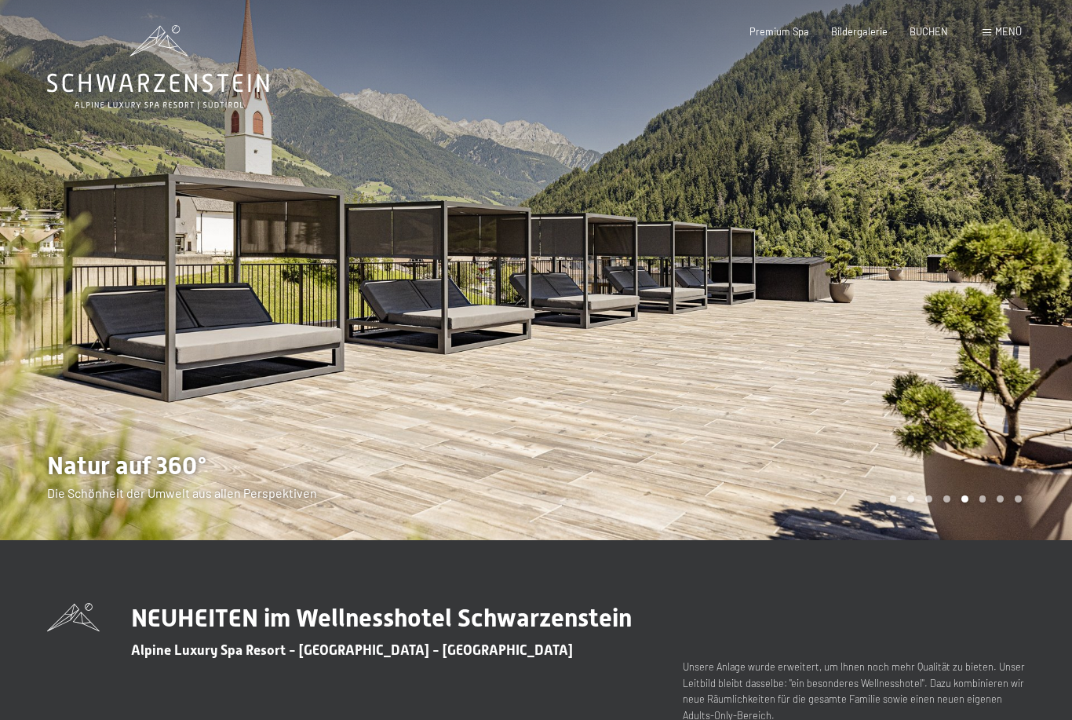
click at [736, 275] on div at bounding box center [804, 270] width 536 height 540
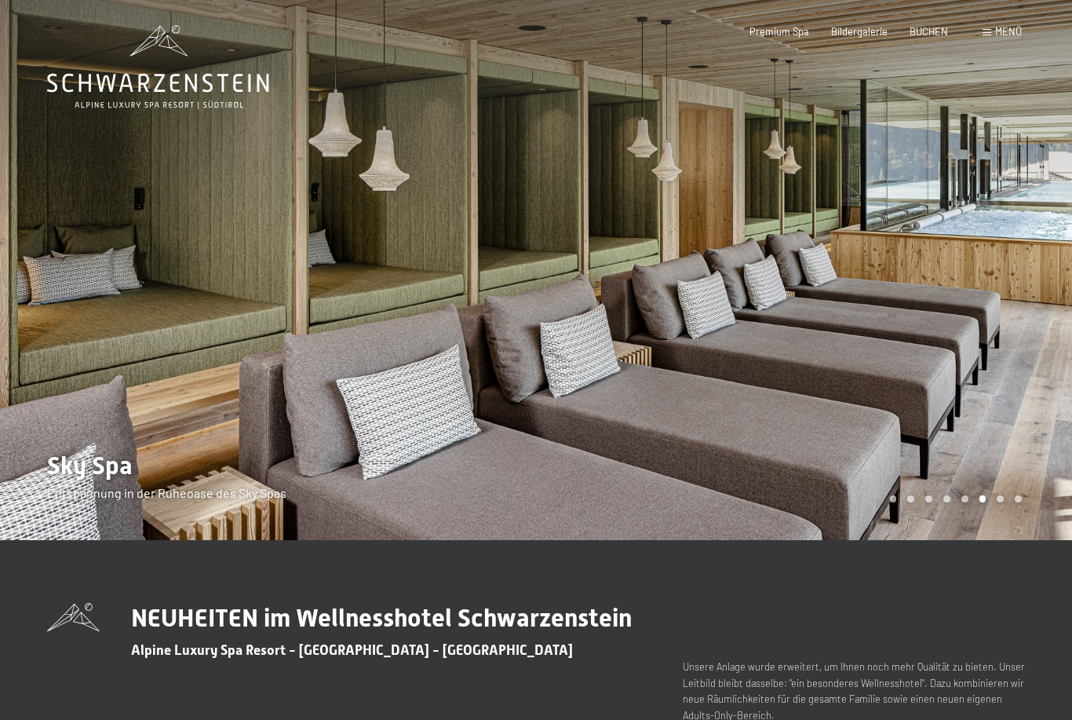
click at [732, 283] on div at bounding box center [804, 270] width 536 height 540
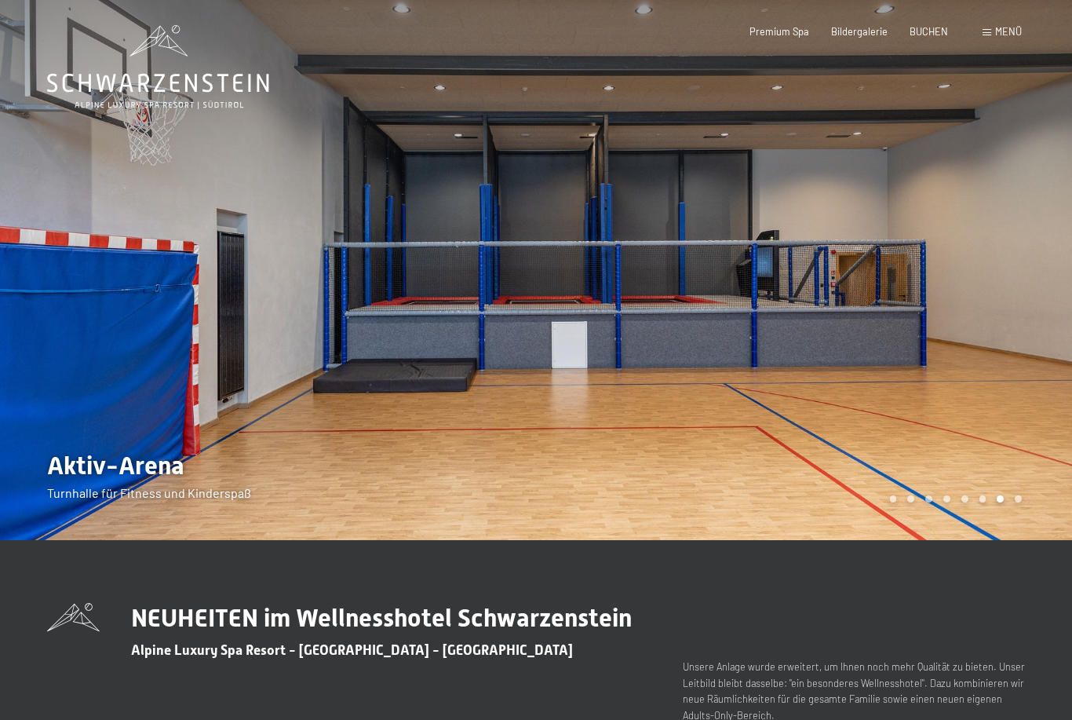
click at [728, 286] on div at bounding box center [804, 270] width 536 height 540
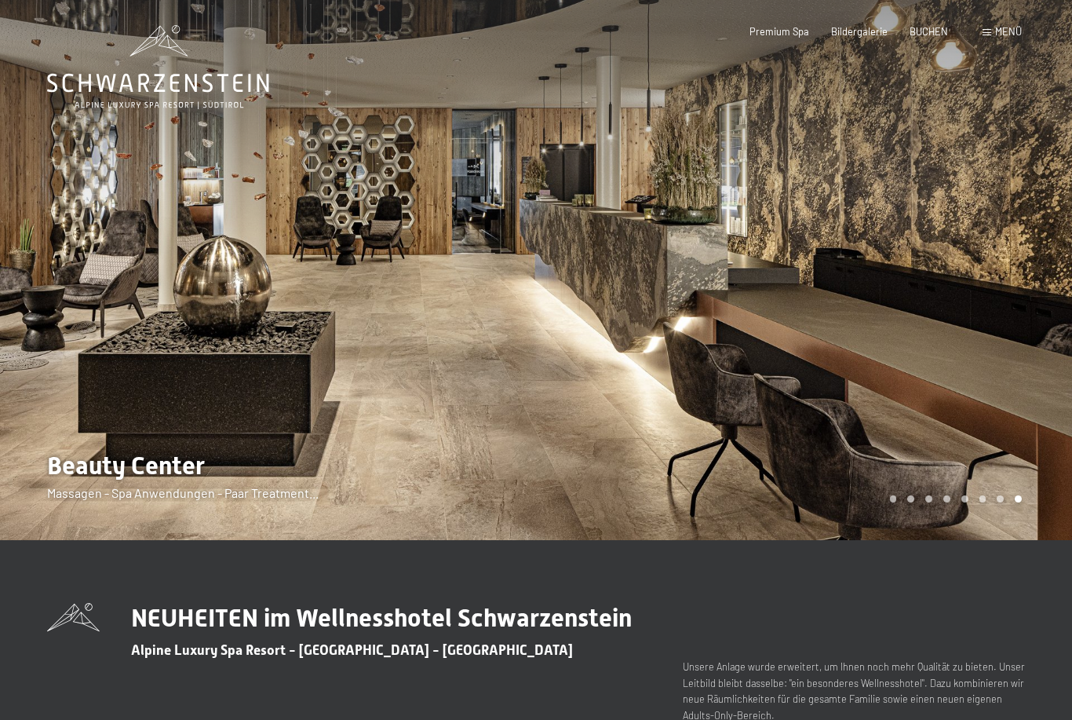
click at [689, 466] on div at bounding box center [804, 270] width 536 height 540
